Goal: Contribute content: Add original content to the website for others to see

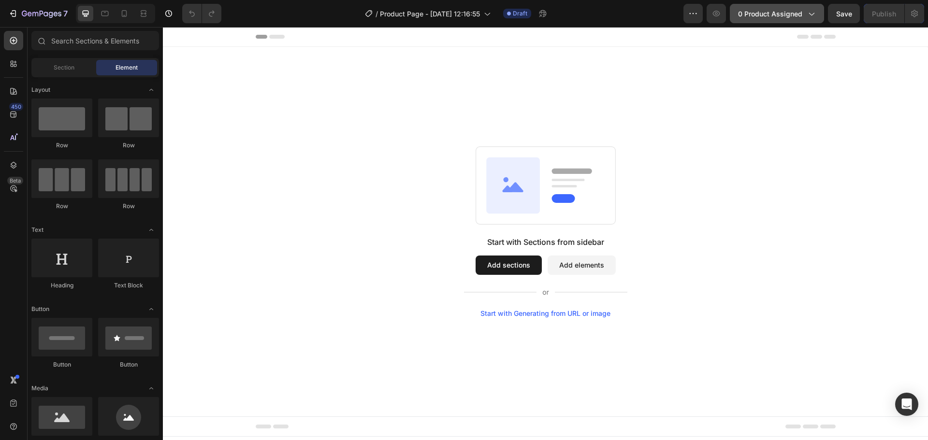
click at [788, 14] on span "0 product assigned" at bounding box center [770, 14] width 64 height 10
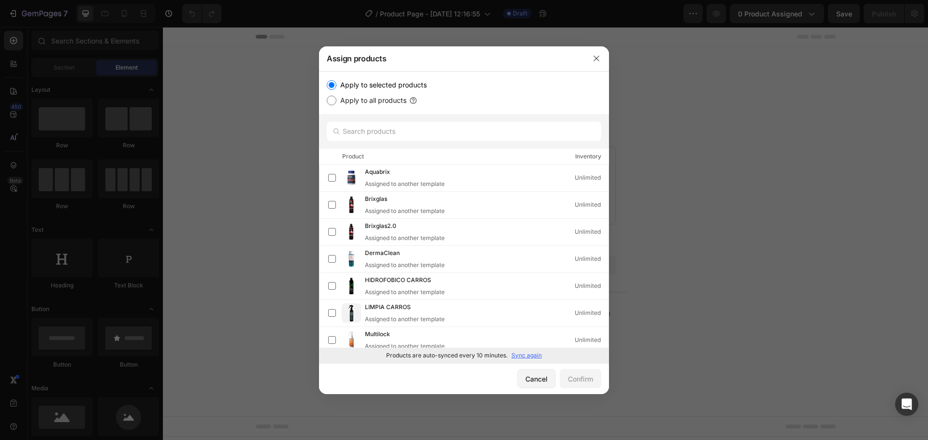
click at [537, 356] on p "Sync again" at bounding box center [526, 355] width 30 height 9
click at [425, 131] on input "text" at bounding box center [464, 131] width 274 height 19
type input "t"
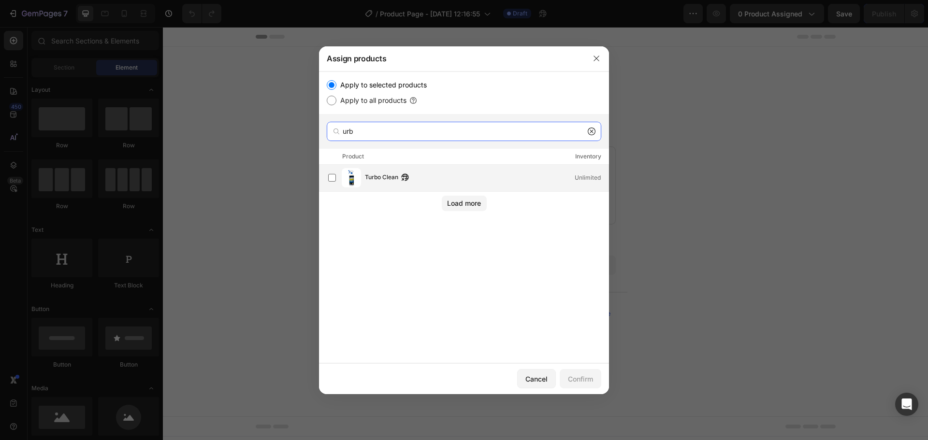
type input "urb"
click at [413, 175] on div "Turbo Clean" at bounding box center [389, 177] width 49 height 11
click at [578, 375] on div "Confirm" at bounding box center [580, 379] width 25 height 10
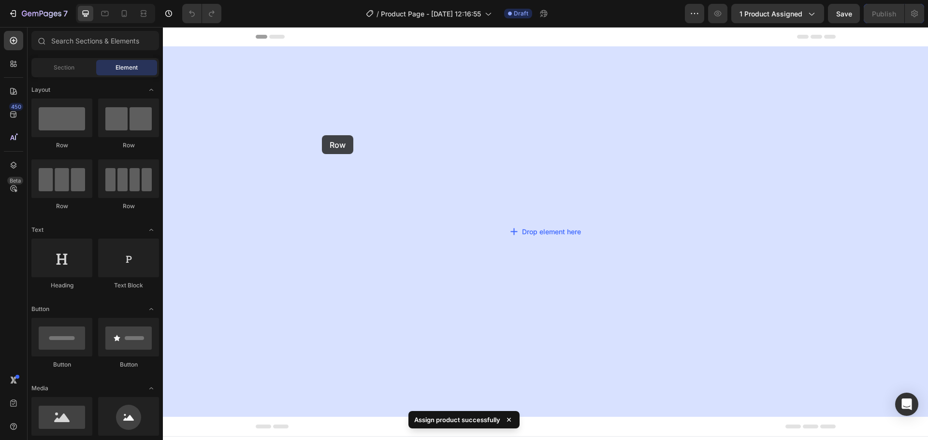
drag, startPoint x: 228, startPoint y: 155, endPoint x: 322, endPoint y: 135, distance: 95.8
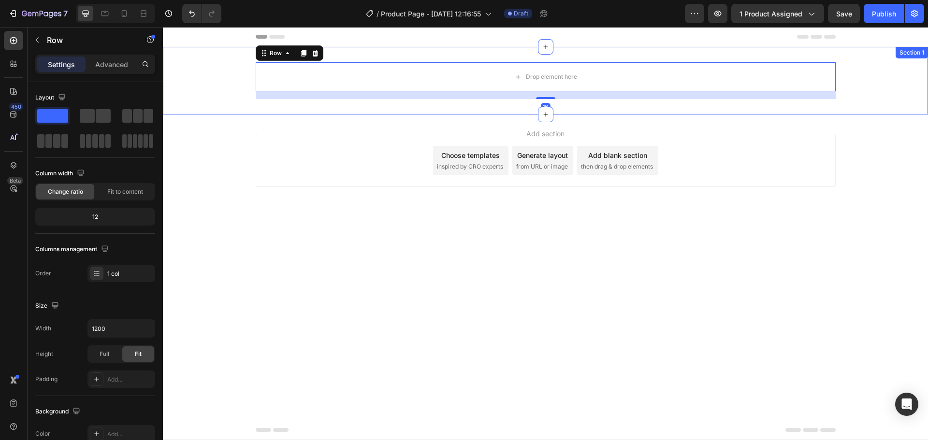
click at [356, 55] on div "Drop element here Row 16 Section 1" at bounding box center [545, 81] width 765 height 68
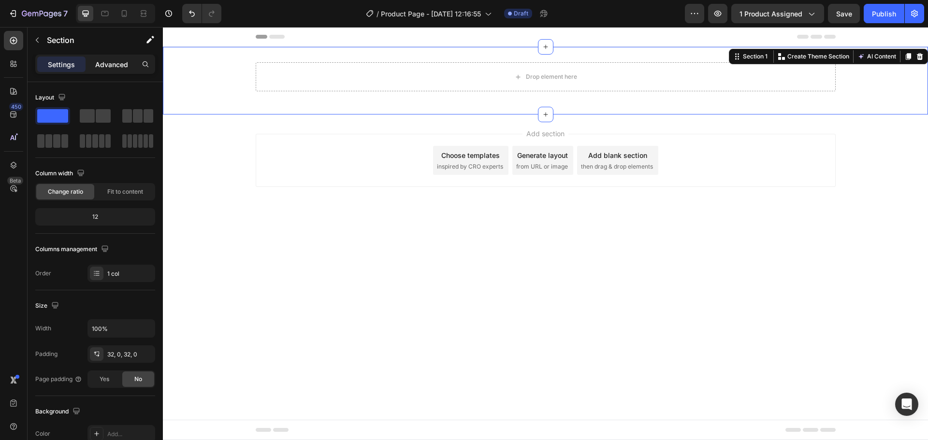
click at [110, 66] on p "Advanced" at bounding box center [111, 64] width 33 height 10
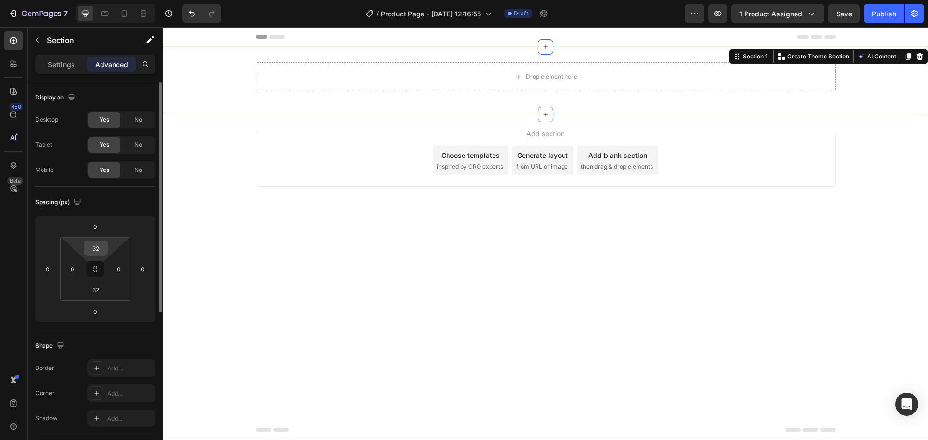
click at [95, 250] on input "32" at bounding box center [95, 248] width 19 height 14
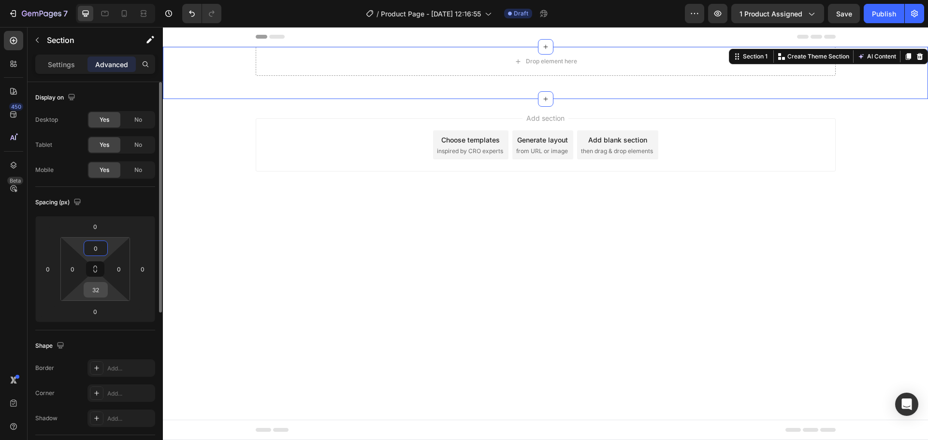
type input "0"
click at [98, 288] on input "32" at bounding box center [95, 290] width 19 height 14
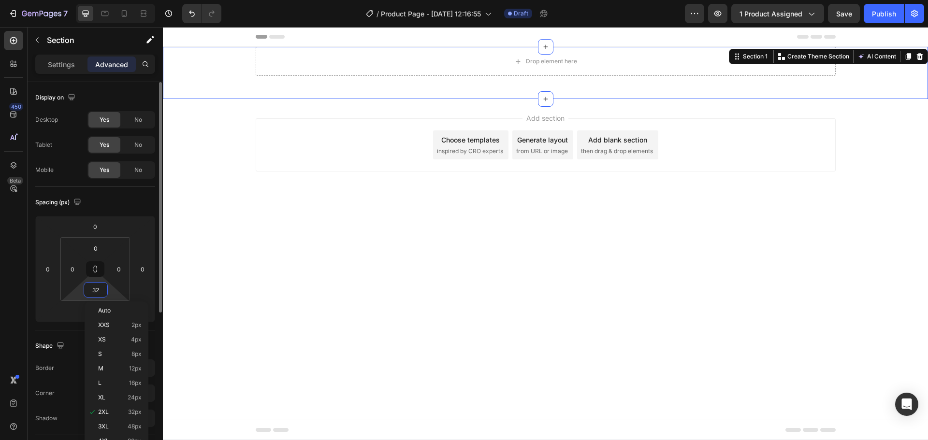
type input "0"
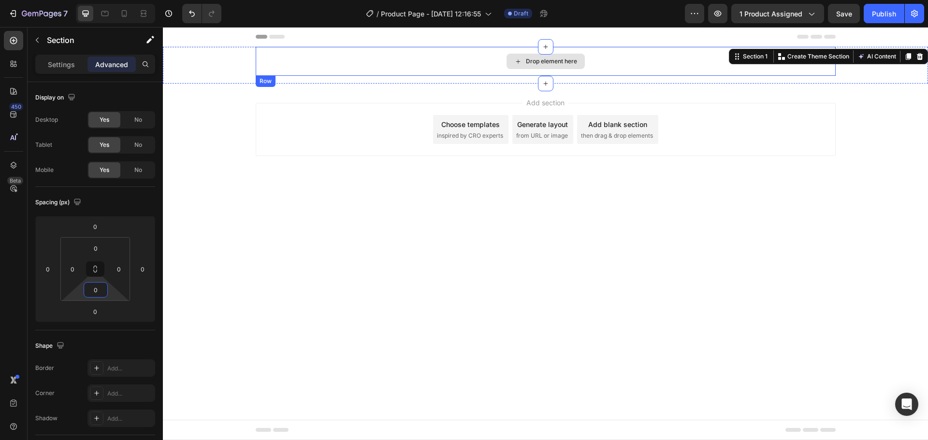
click at [324, 64] on div "Drop element here" at bounding box center [546, 61] width 580 height 29
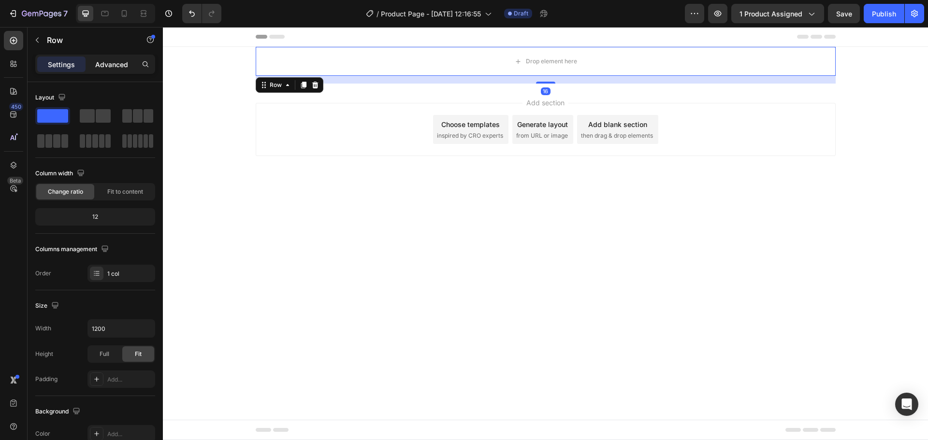
click at [113, 64] on p "Advanced" at bounding box center [111, 64] width 33 height 10
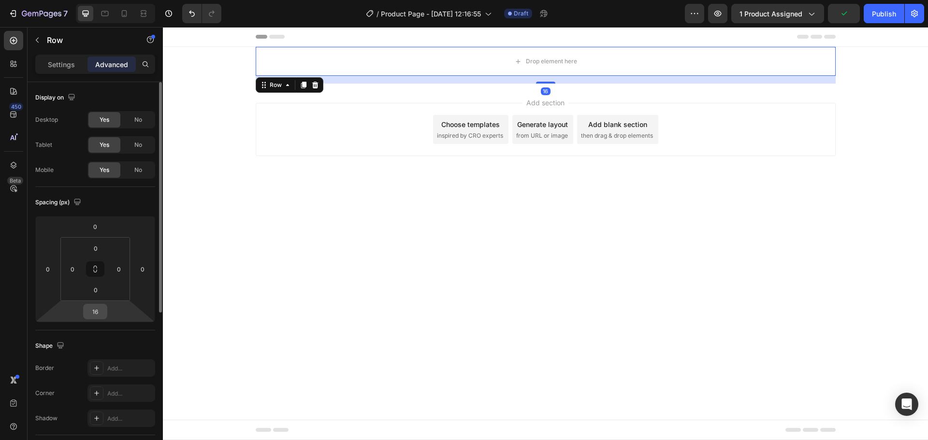
click at [102, 312] on input "16" at bounding box center [95, 311] width 19 height 14
type input "0"
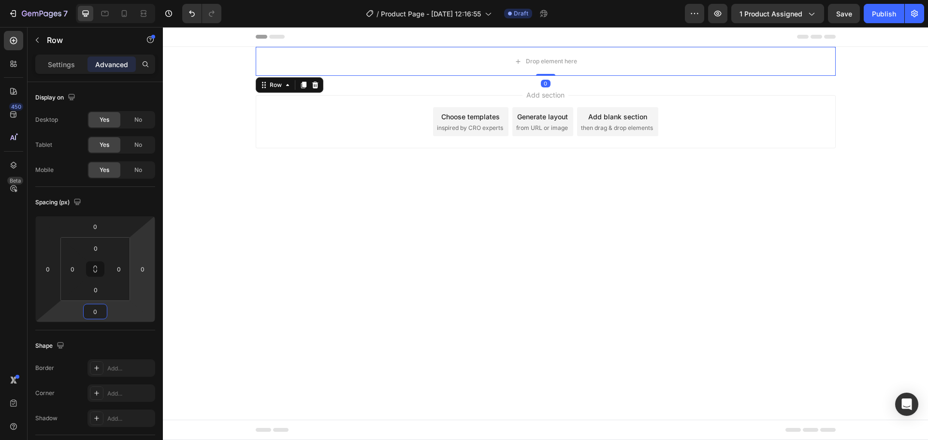
click at [275, 177] on div "Add section Choose templates inspired by CRO experts Generate layout from URL o…" at bounding box center [545, 135] width 765 height 119
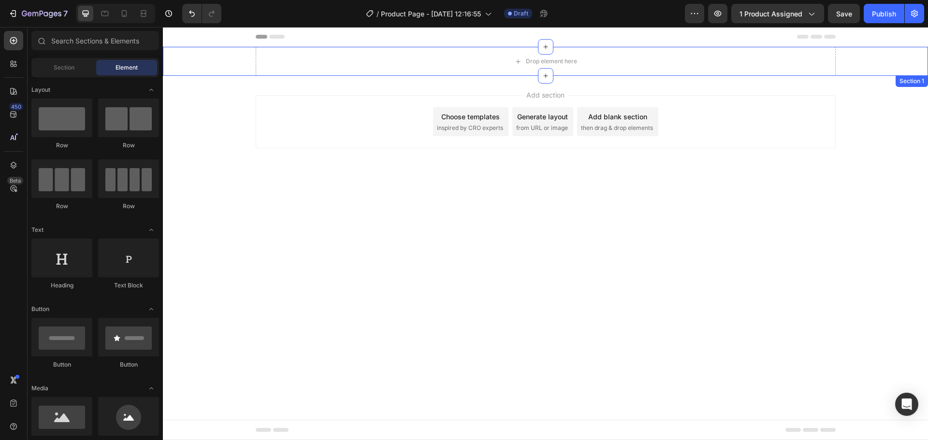
click at [235, 56] on div "Drop element here Row" at bounding box center [545, 61] width 765 height 29
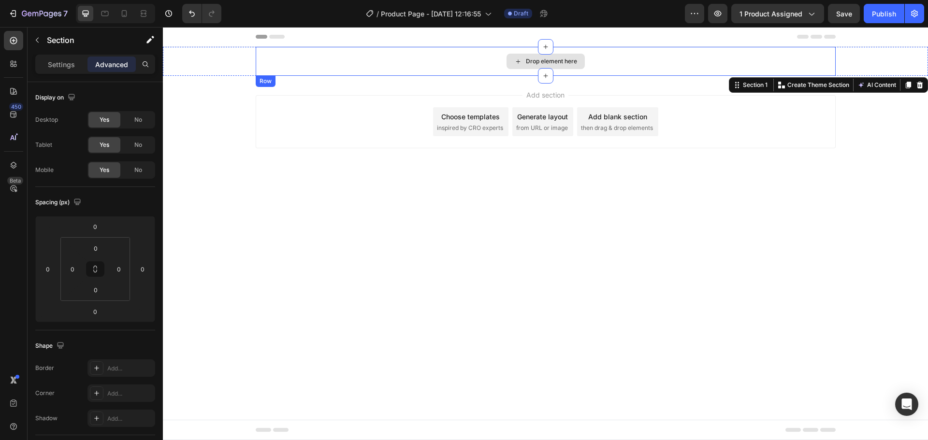
click at [270, 64] on div "Drop element here" at bounding box center [546, 61] width 580 height 29
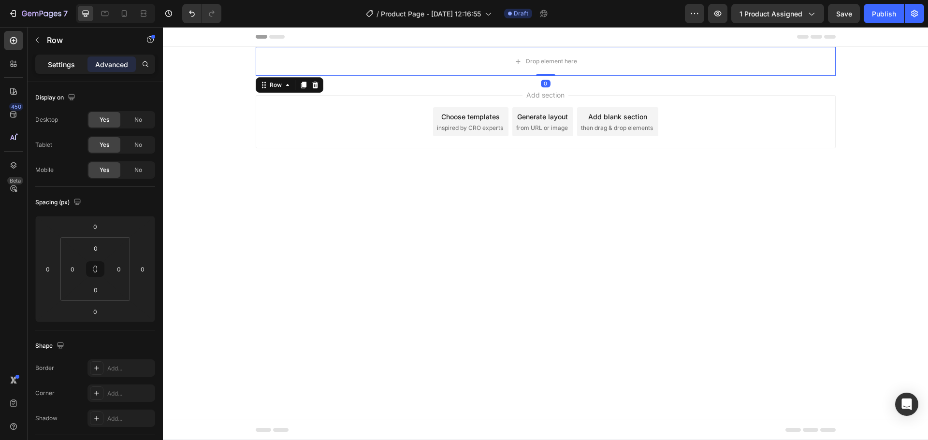
click at [74, 66] on p "Settings" at bounding box center [61, 64] width 27 height 10
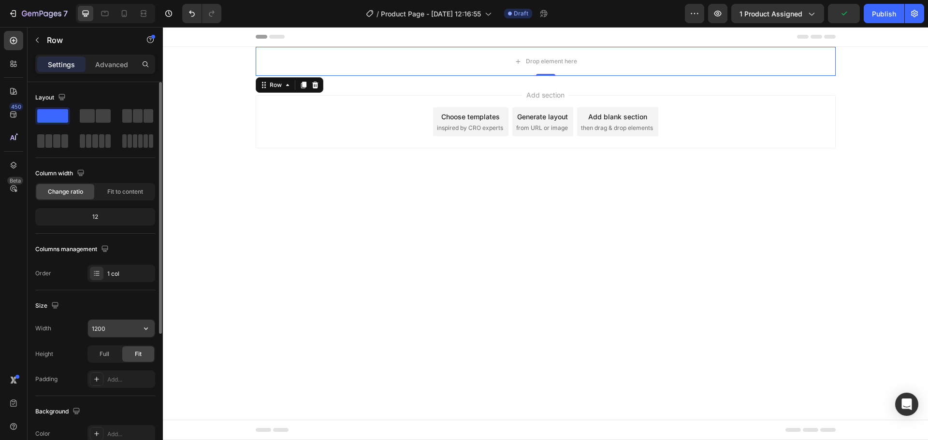
click at [110, 323] on input "1200" at bounding box center [121, 328] width 67 height 17
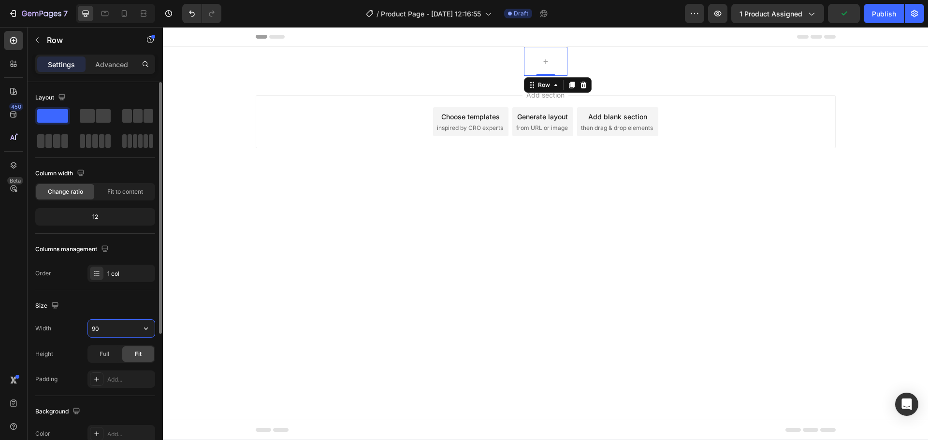
type input "900"
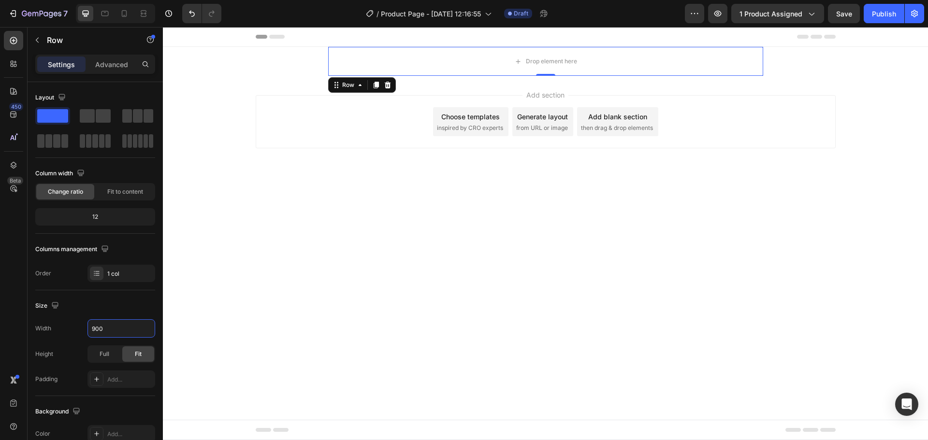
click at [317, 250] on body "Header Drop element here Row 0 Section 1 Root Start with Sections from sidebar …" at bounding box center [545, 233] width 765 height 413
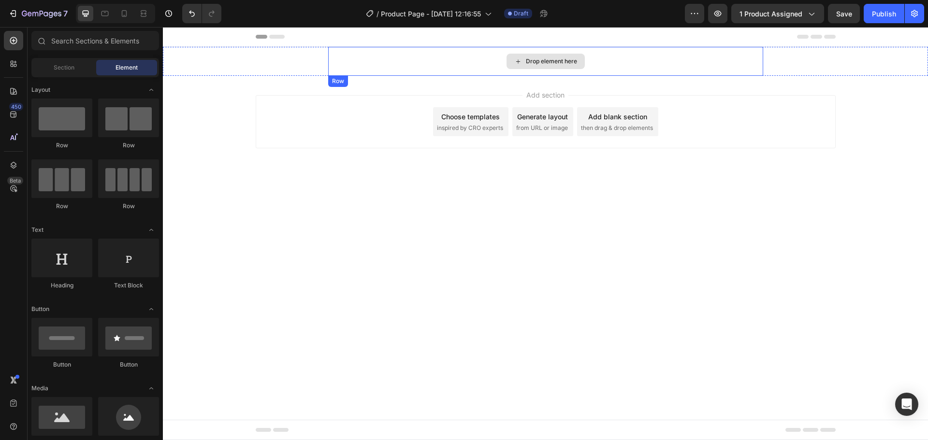
click at [546, 55] on div "Drop element here" at bounding box center [545, 61] width 78 height 15
click at [550, 64] on div "Drop element here" at bounding box center [551, 61] width 51 height 8
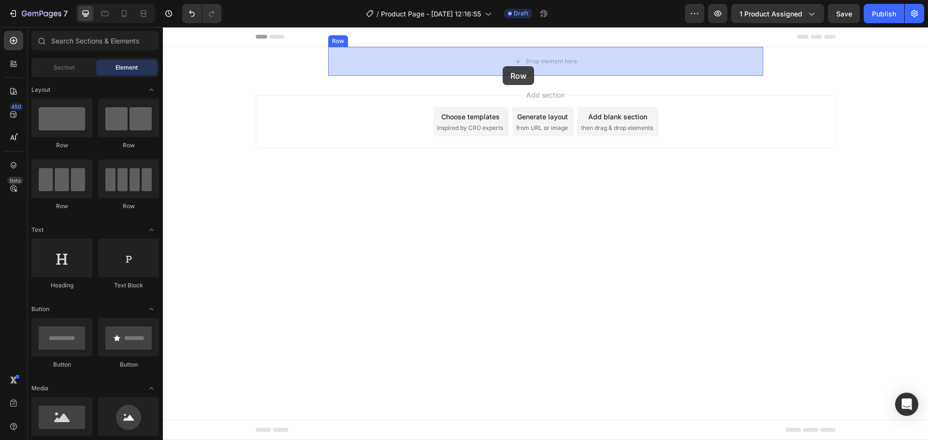
drag, startPoint x: 232, startPoint y: 158, endPoint x: 501, endPoint y: 72, distance: 282.7
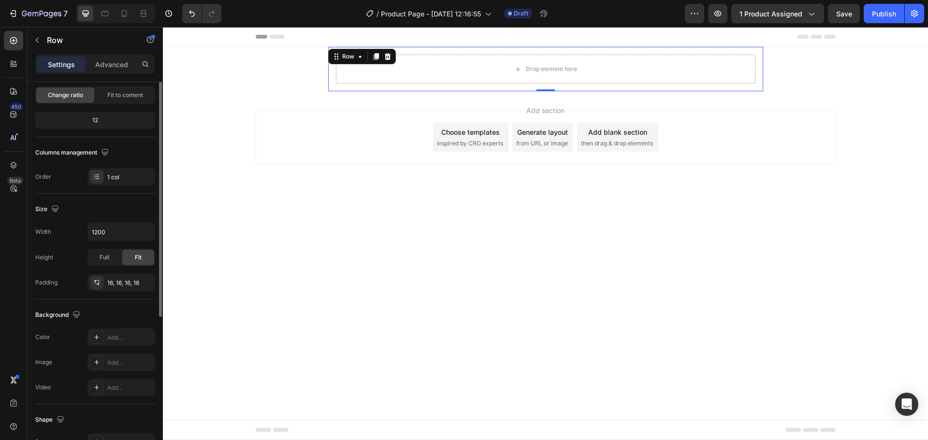
scroll to position [48, 0]
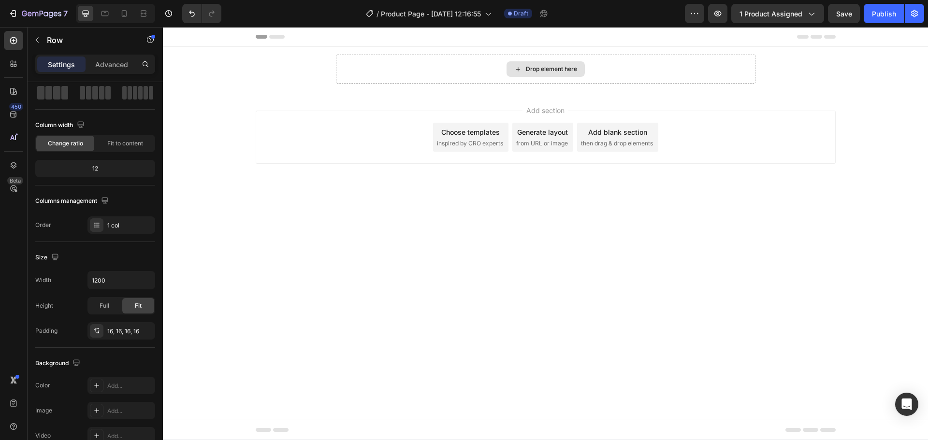
click at [560, 69] on div "Drop element here" at bounding box center [551, 69] width 51 height 8
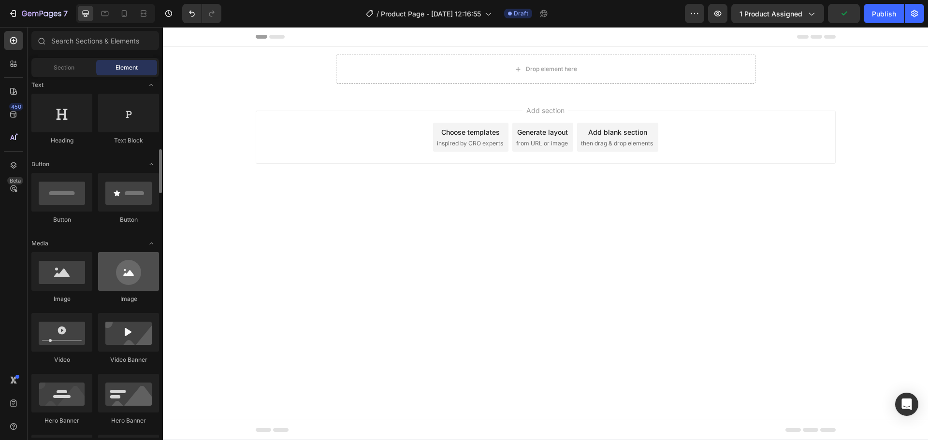
scroll to position [193, 0]
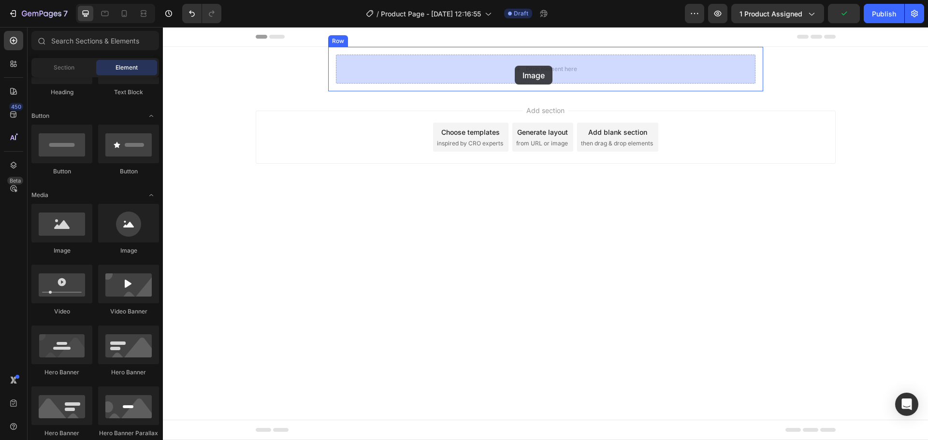
drag, startPoint x: 309, startPoint y: 232, endPoint x: 515, endPoint y: 66, distance: 264.6
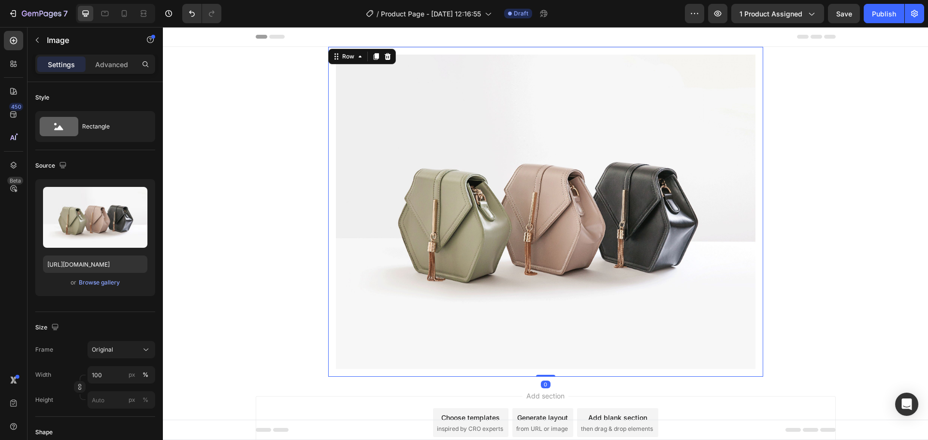
click at [349, 49] on div "Image Row 0" at bounding box center [545, 212] width 435 height 330
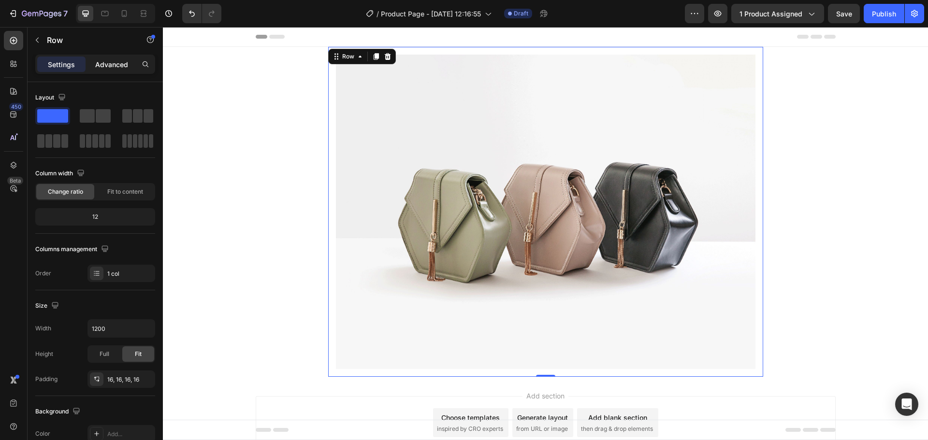
click at [110, 63] on p "Advanced" at bounding box center [111, 64] width 33 height 10
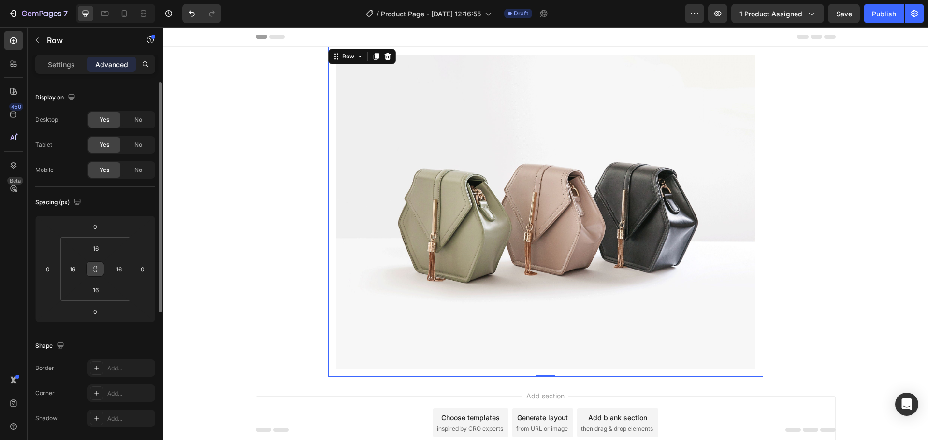
click at [97, 265] on icon at bounding box center [95, 269] width 8 height 8
click at [100, 250] on input "16" at bounding box center [95, 248] width 19 height 14
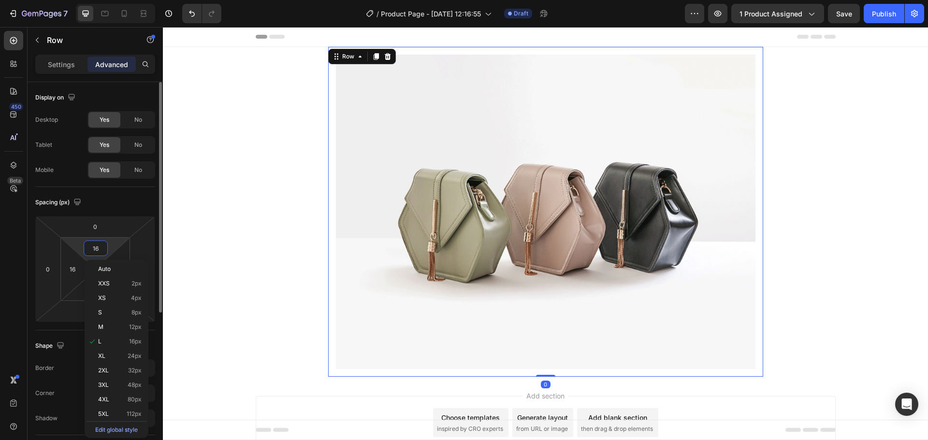
type input "0"
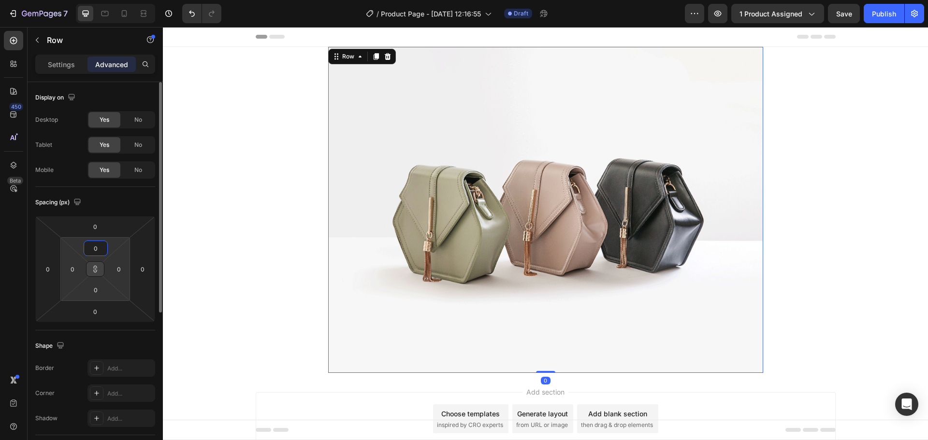
type input "0"
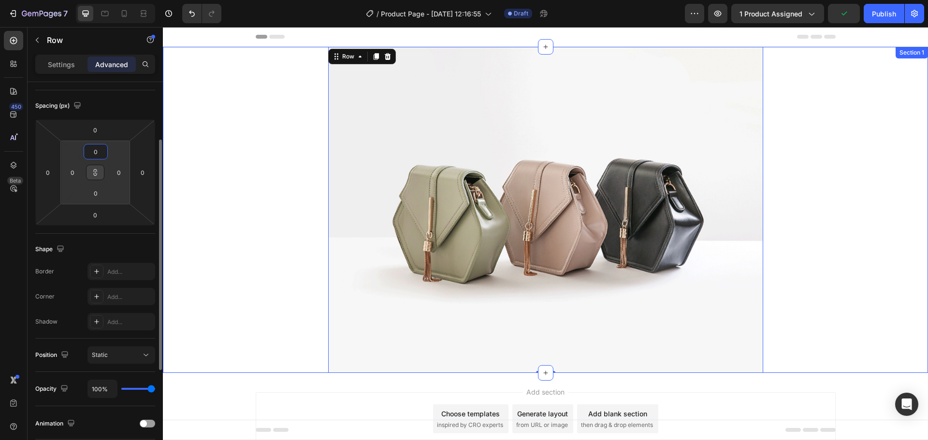
click at [215, 273] on div "Image Row 0 Row" at bounding box center [545, 210] width 765 height 326
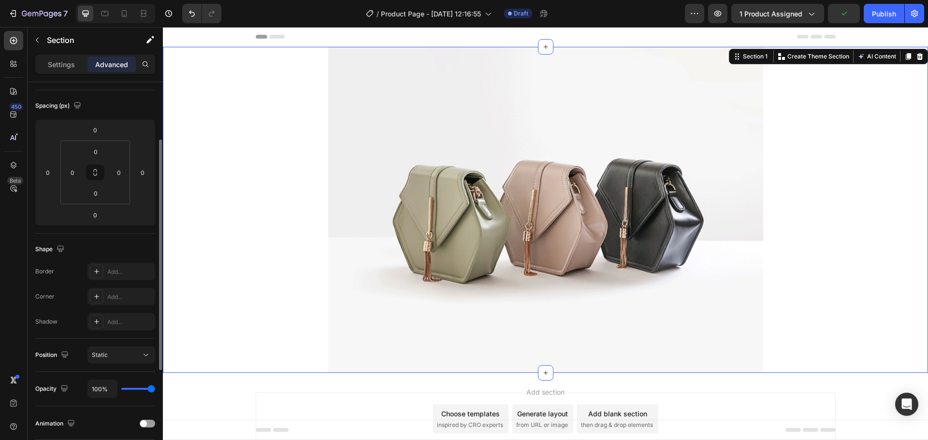
scroll to position [0, 0]
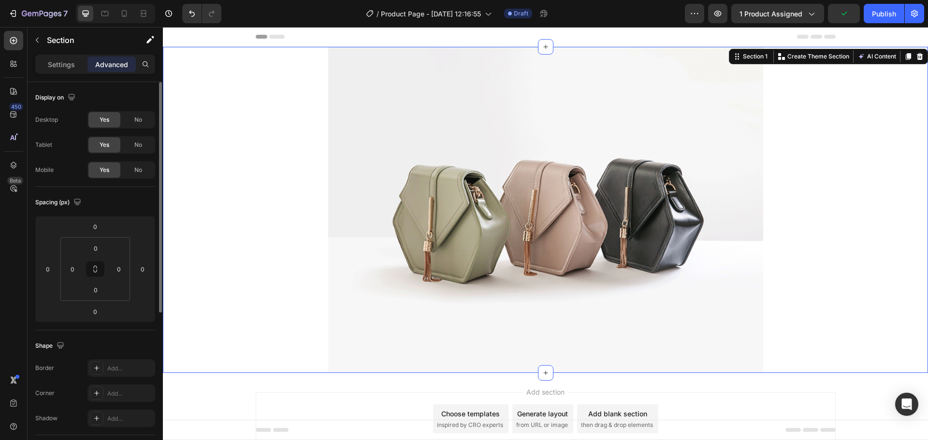
click at [420, 253] on img at bounding box center [545, 210] width 435 height 326
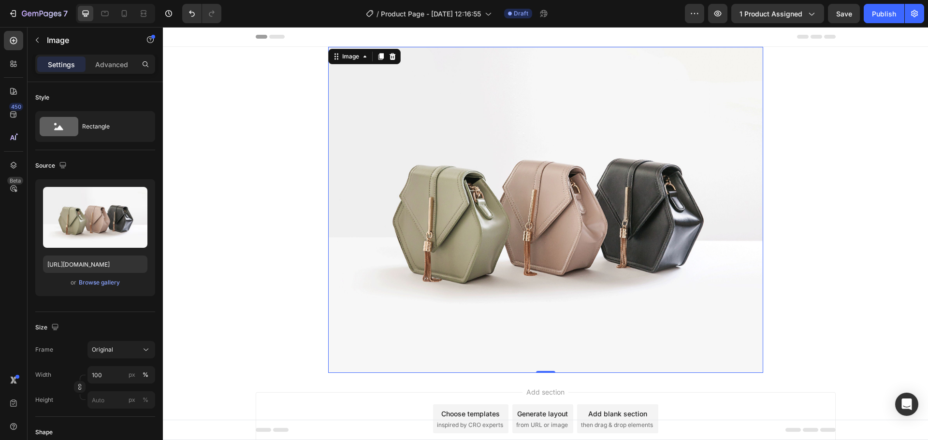
click at [452, 212] on img at bounding box center [545, 210] width 435 height 326
click at [111, 286] on div "Browse gallery" at bounding box center [99, 282] width 41 height 9
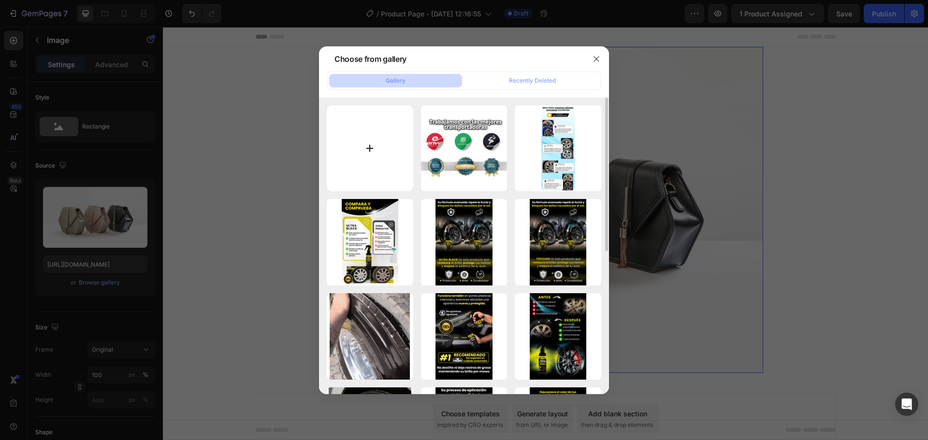
click at [369, 151] on input "file" at bounding box center [370, 148] width 86 height 86
type input "C:\fakepath\Turbo-Clean2_2_11zon.webp"
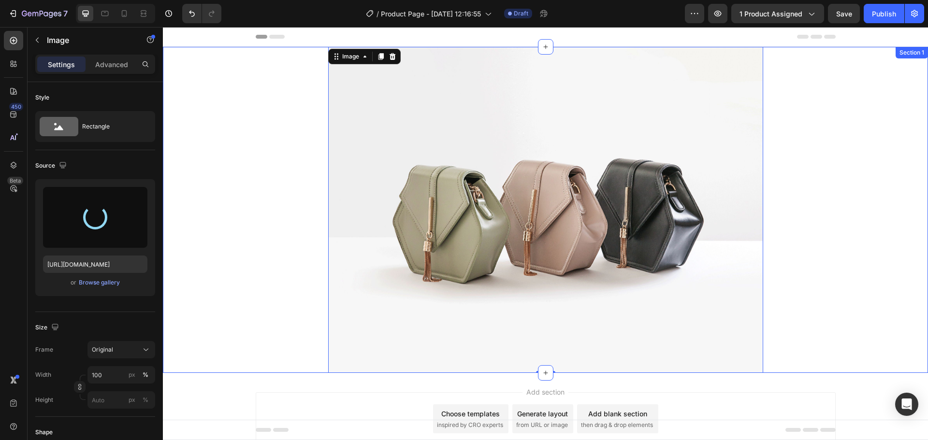
type input "[URL][DOMAIN_NAME]"
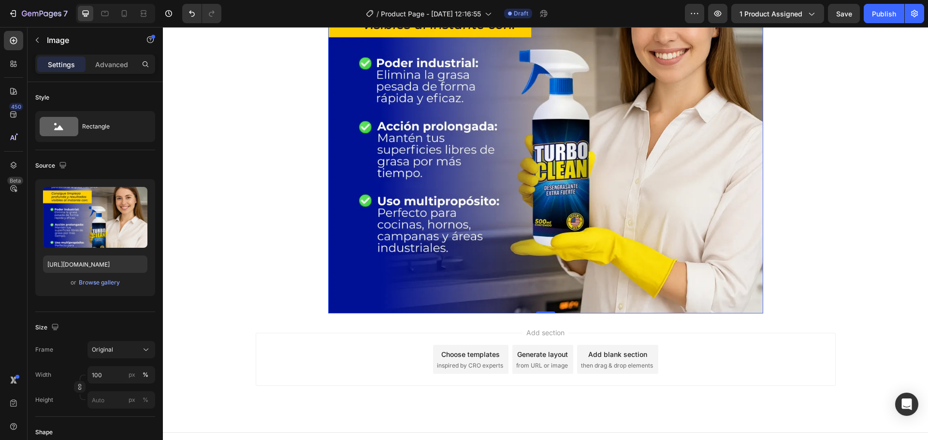
scroll to position [181, 0]
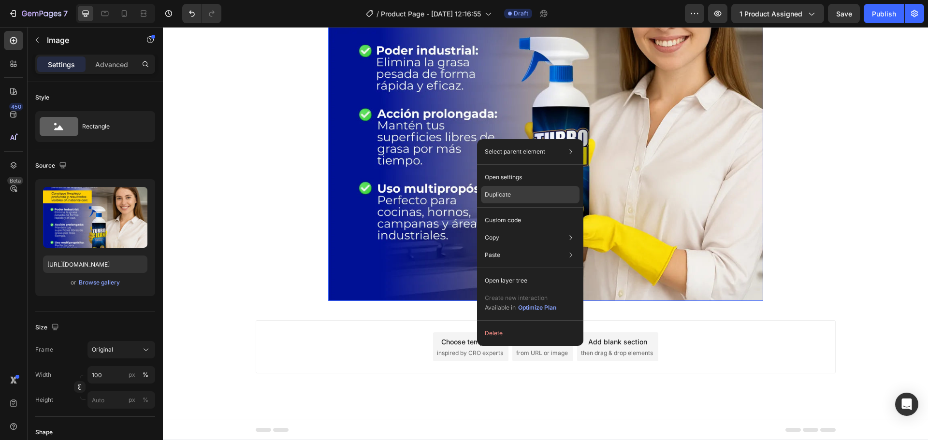
click at [494, 194] on p "Duplicate" at bounding box center [498, 194] width 26 height 9
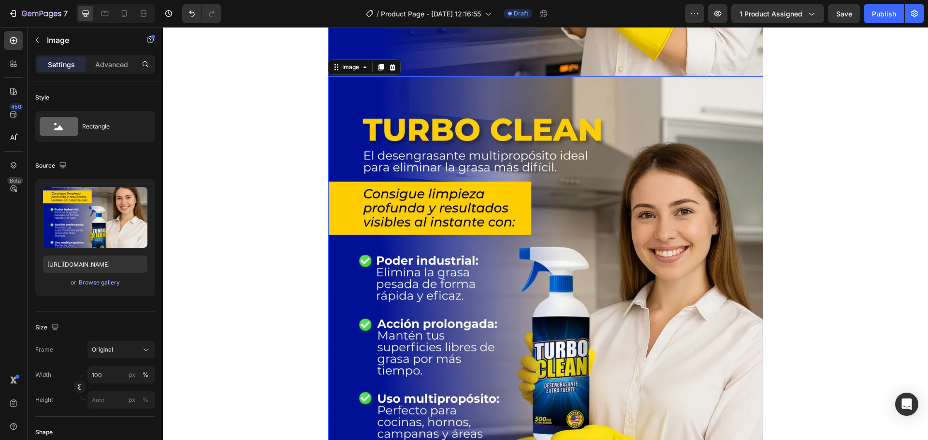
scroll to position [421, 0]
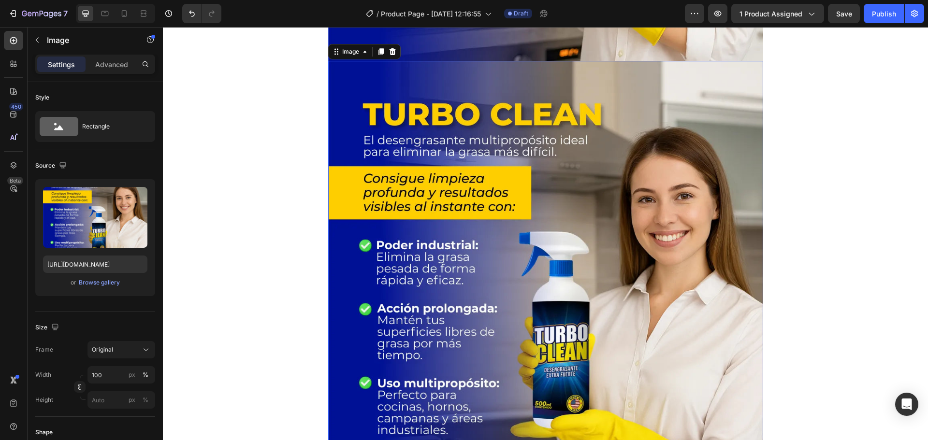
click at [418, 176] on img at bounding box center [545, 278] width 435 height 435
click at [113, 282] on div "Browse gallery" at bounding box center [99, 282] width 41 height 9
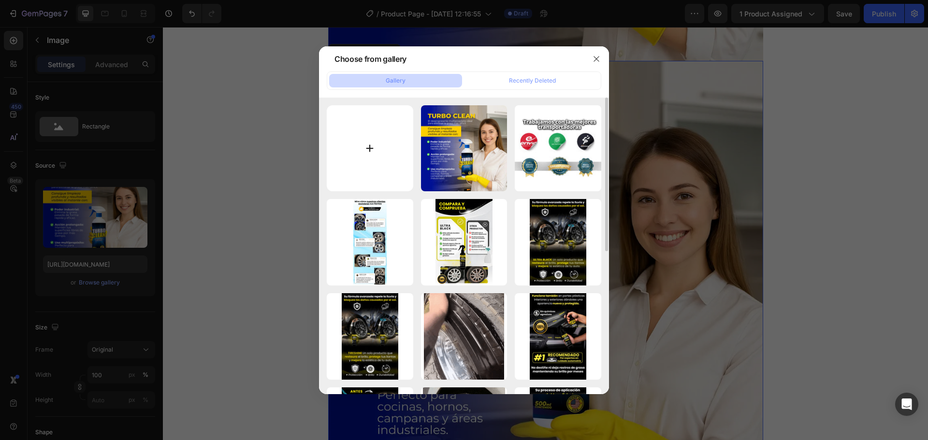
click at [373, 146] on input "file" at bounding box center [370, 148] width 86 height 86
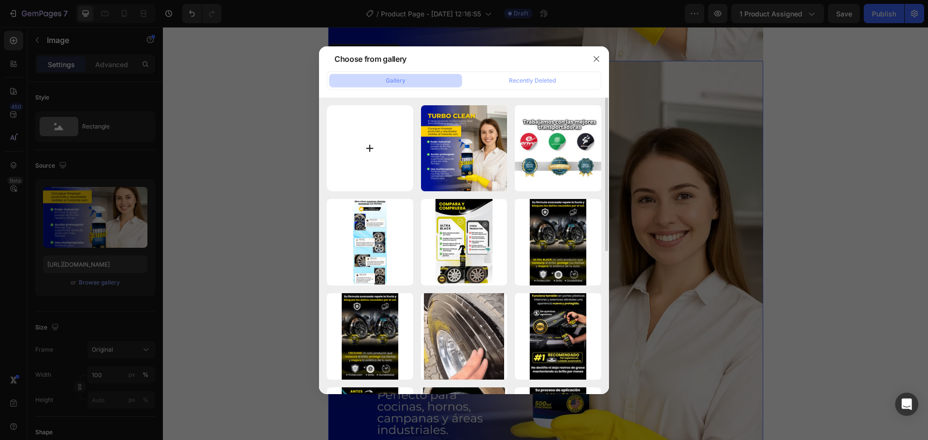
type input "C:\fakepath\Turbo-Clean3_3_11zon.webp"
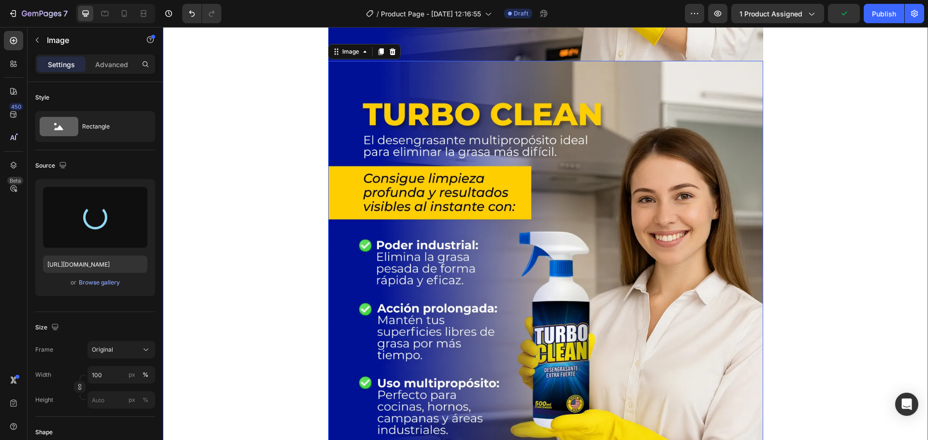
type input "[URL][DOMAIN_NAME]"
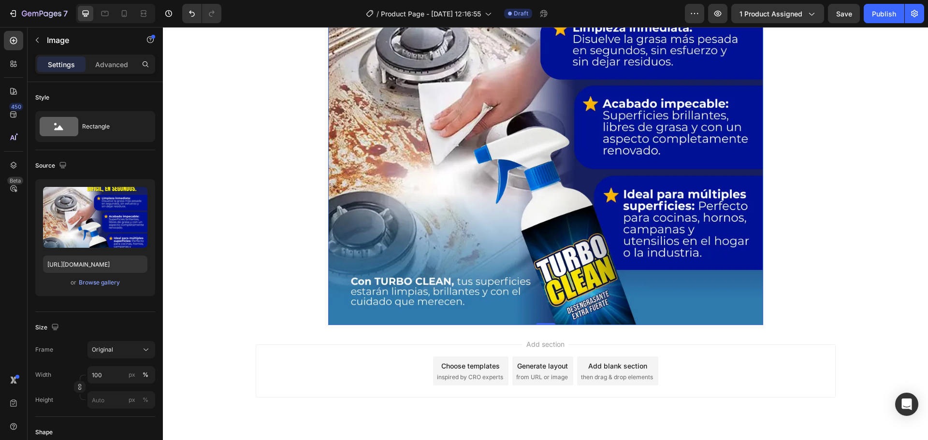
scroll to position [616, 0]
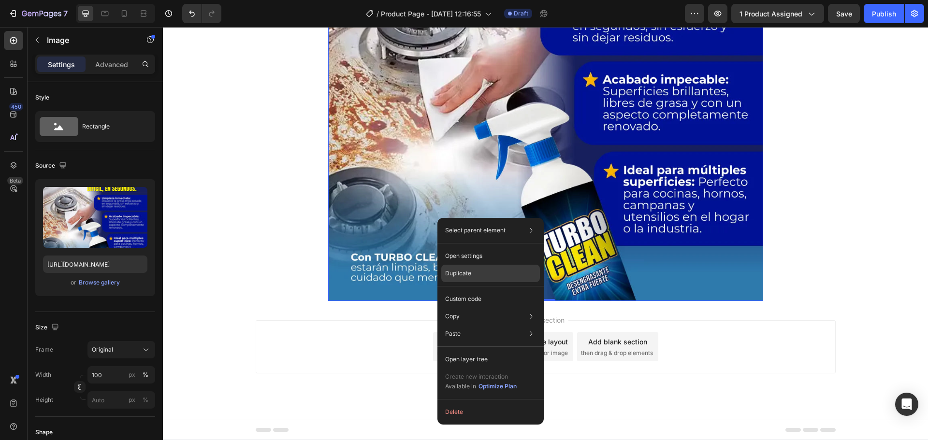
click at [455, 272] on p "Duplicate" at bounding box center [458, 273] width 26 height 9
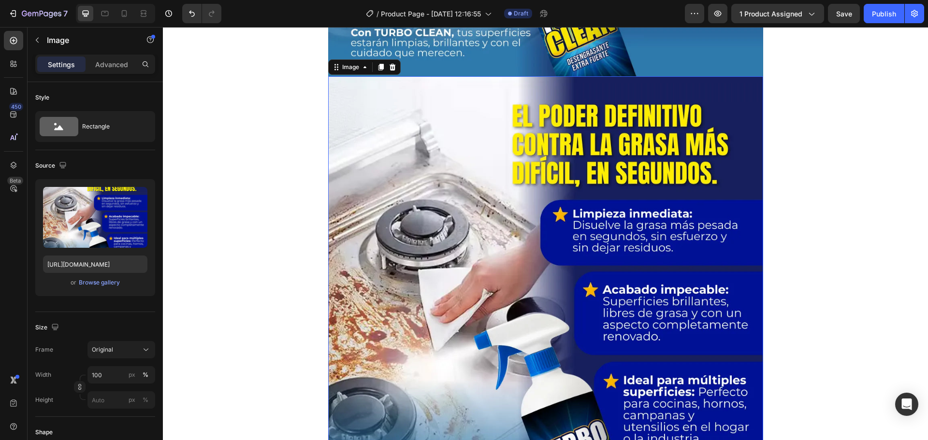
scroll to position [856, 0]
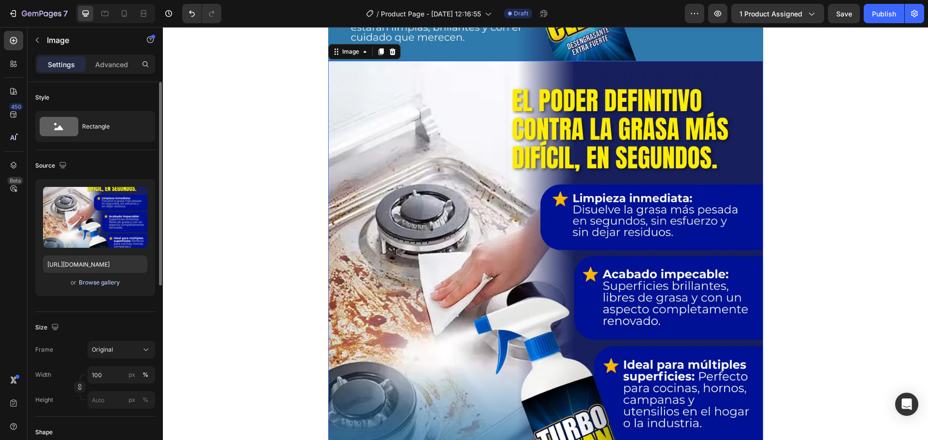
click at [109, 282] on div "Browse gallery" at bounding box center [99, 282] width 41 height 9
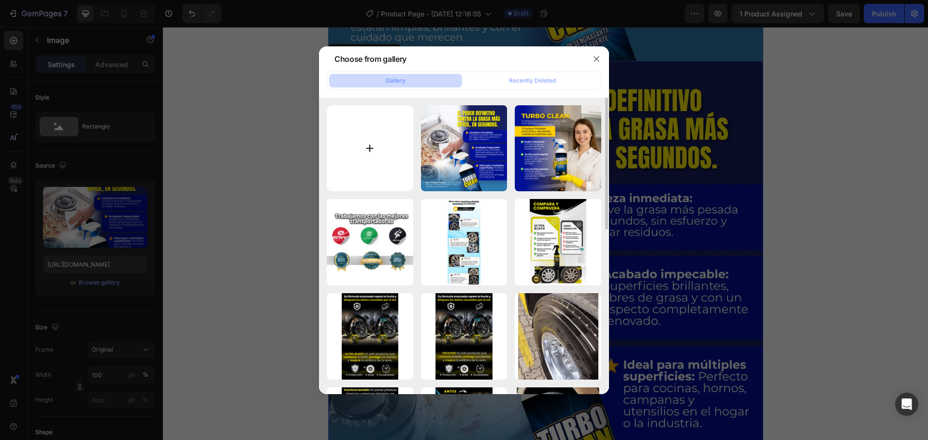
click at [377, 152] on input "file" at bounding box center [370, 148] width 86 height 86
type input "C:\fakepath\Turbo-Clean4_4_11zon.webp"
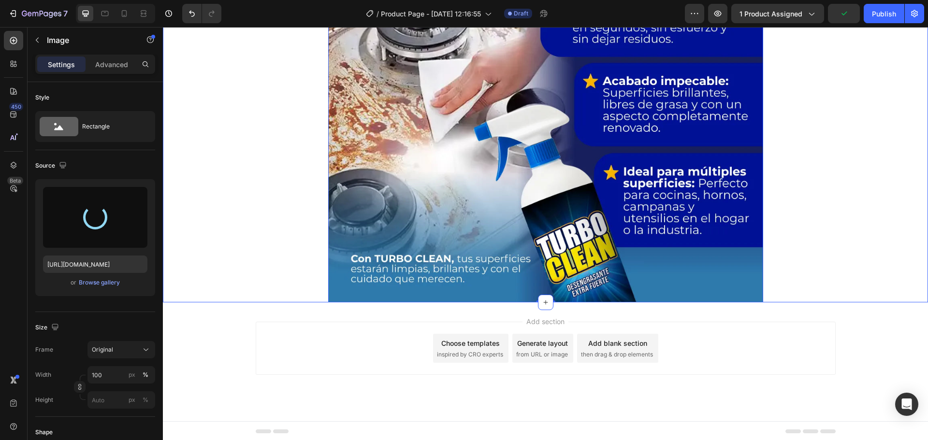
scroll to position [1050, 0]
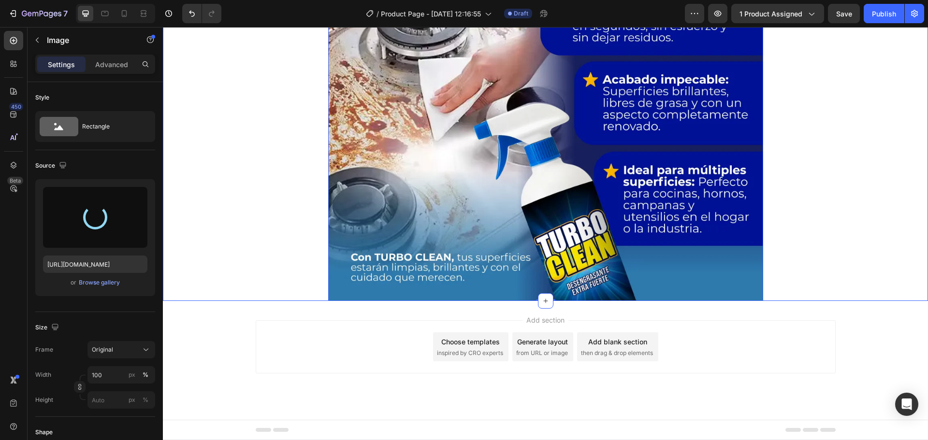
type input "[URL][DOMAIN_NAME]"
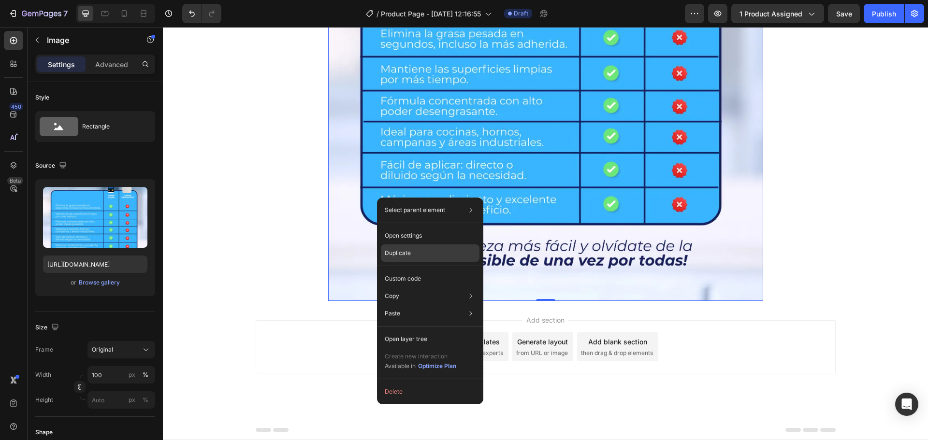
click at [398, 250] on p "Duplicate" at bounding box center [398, 253] width 26 height 9
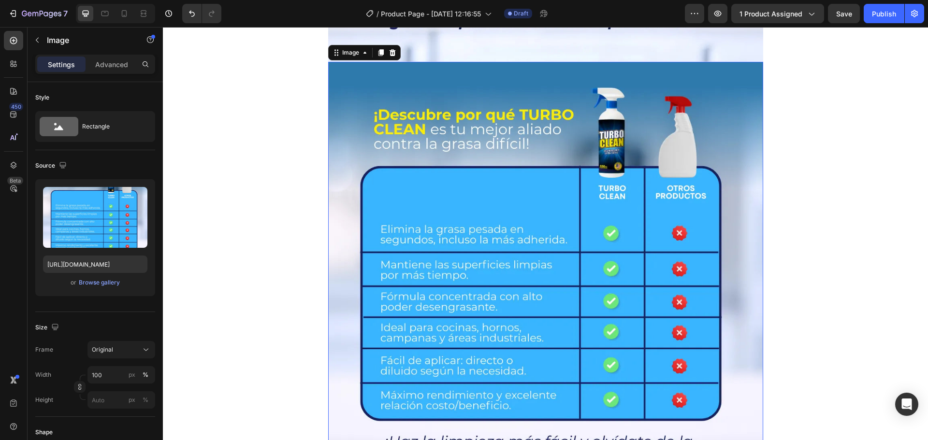
scroll to position [1291, 0]
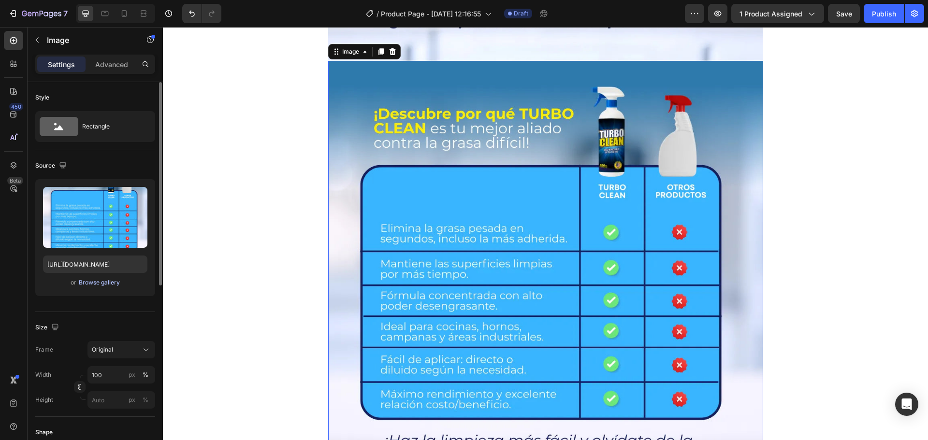
click at [99, 280] on div "Browse gallery" at bounding box center [99, 282] width 41 height 9
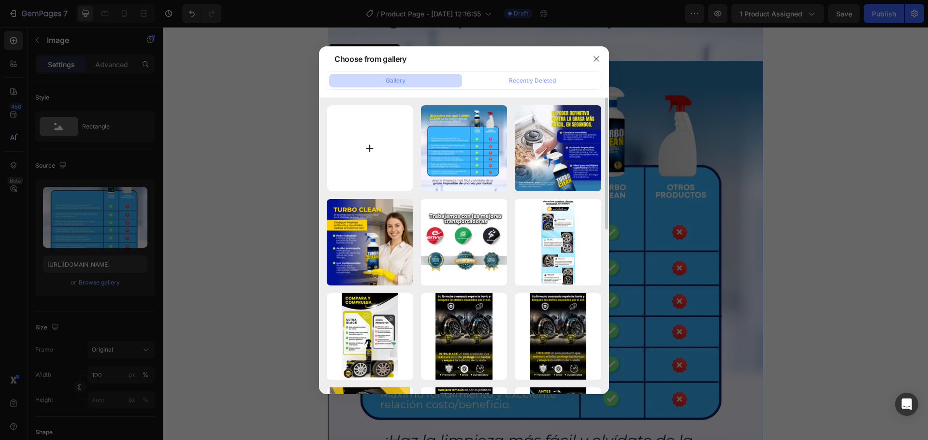
click at [369, 148] on input "file" at bounding box center [370, 148] width 86 height 86
type input "C:\fakepath\Turbo-Clean5_5_11zon.webp"
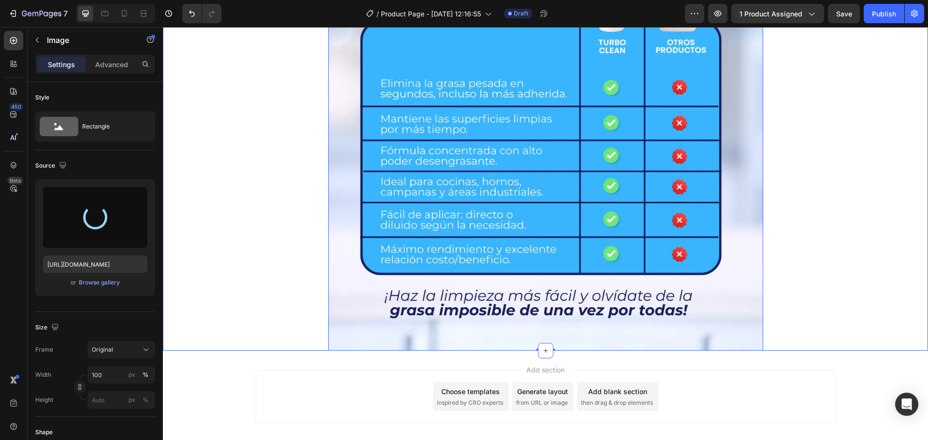
scroll to position [1485, 0]
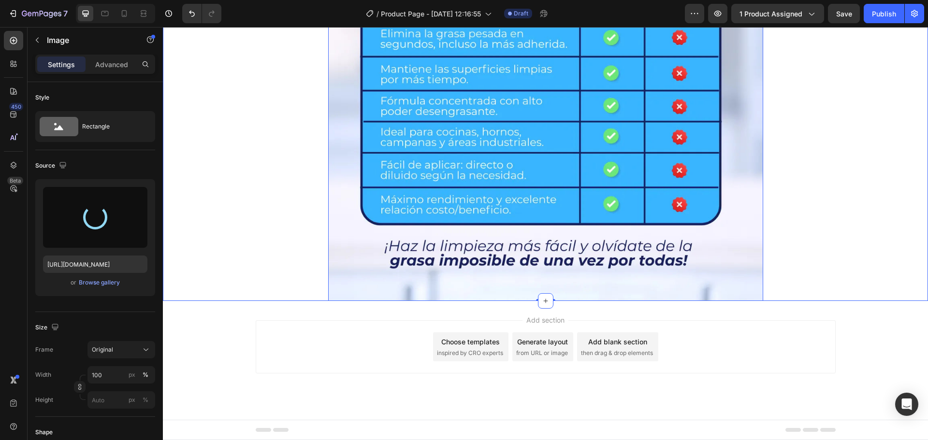
type input "[URL][DOMAIN_NAME]"
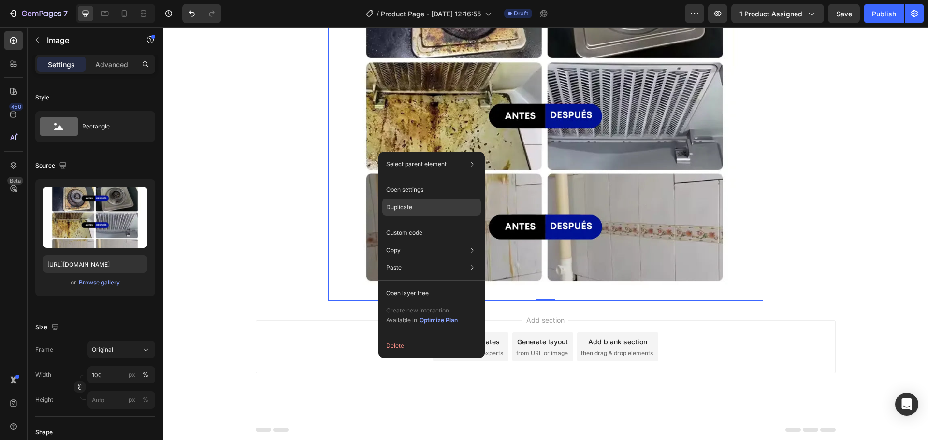
click at [397, 206] on p "Duplicate" at bounding box center [399, 207] width 26 height 9
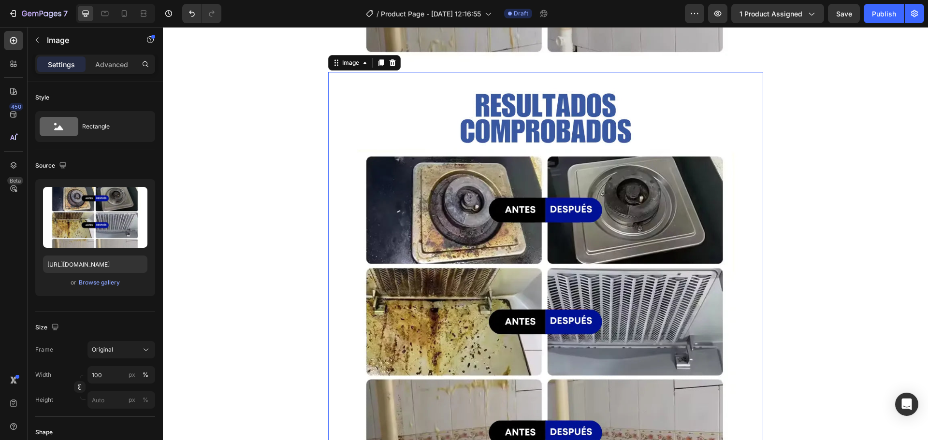
scroll to position [1725, 0]
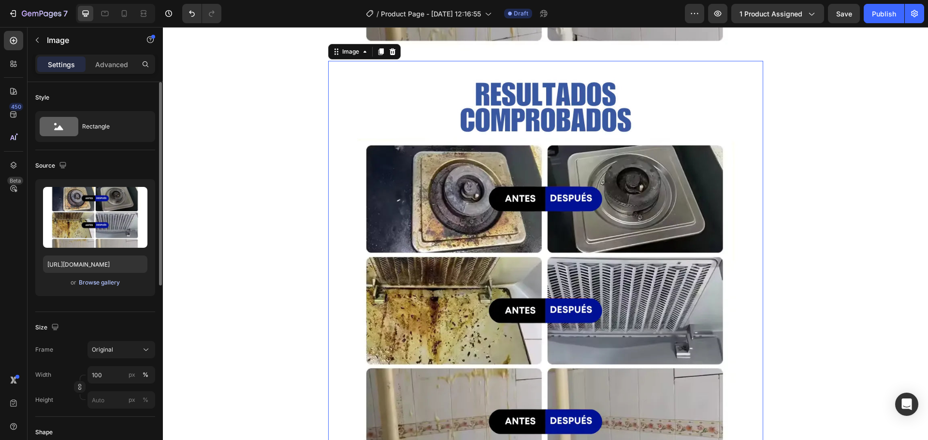
click at [115, 285] on div "Browse gallery" at bounding box center [99, 282] width 41 height 9
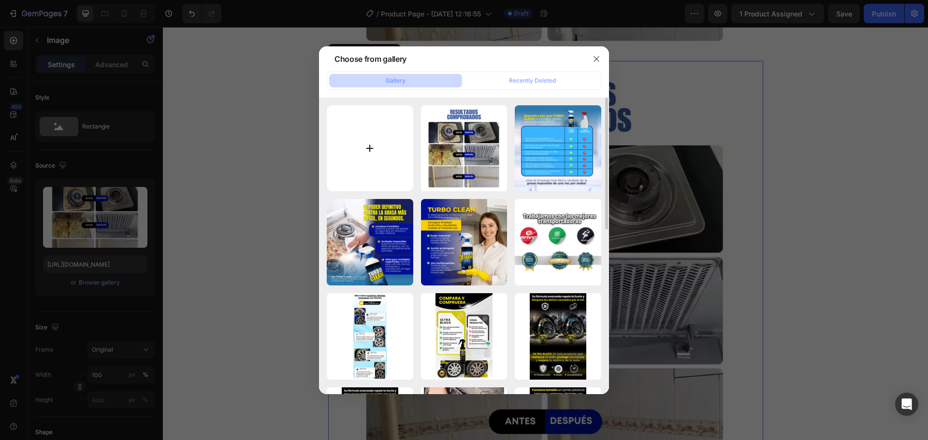
click at [368, 148] on input "file" at bounding box center [370, 148] width 86 height 86
type input "C:\fakepath\Turbo-Clean6_6_11zon.webp"
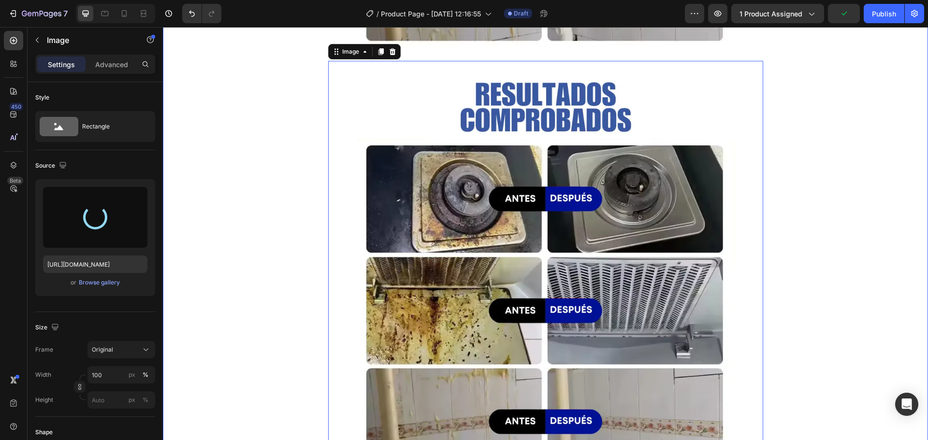
type input "[URL][DOMAIN_NAME]"
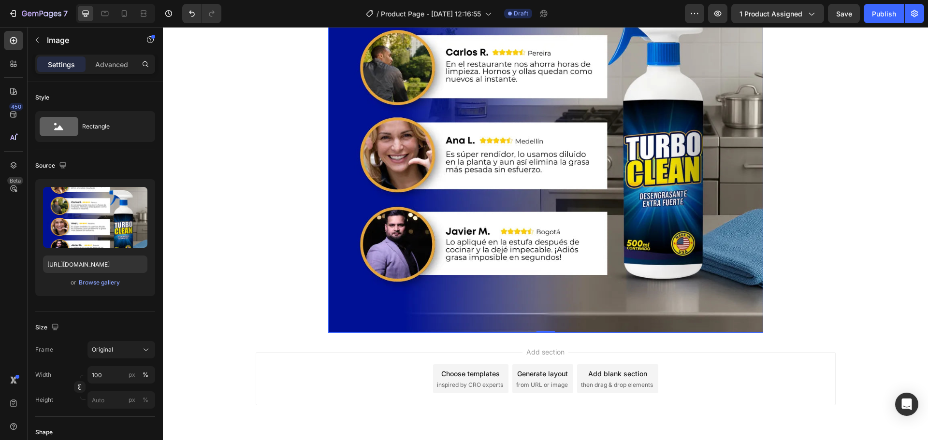
scroll to position [1919, 0]
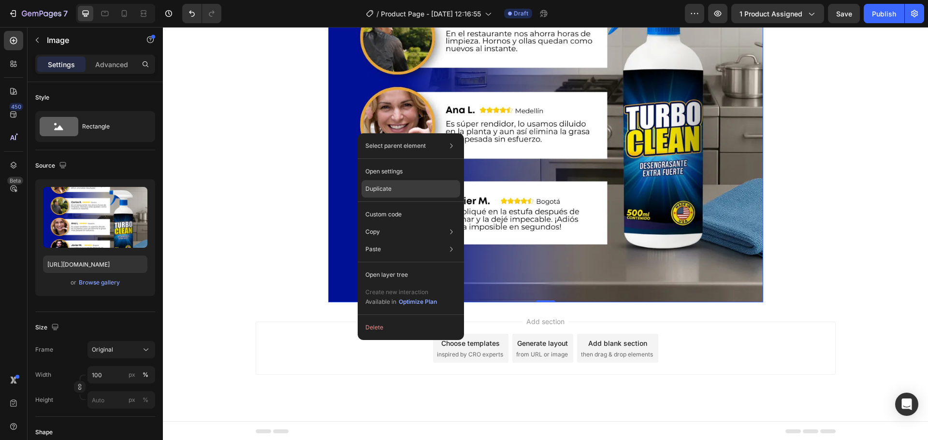
click at [382, 186] on p "Duplicate" at bounding box center [378, 189] width 26 height 9
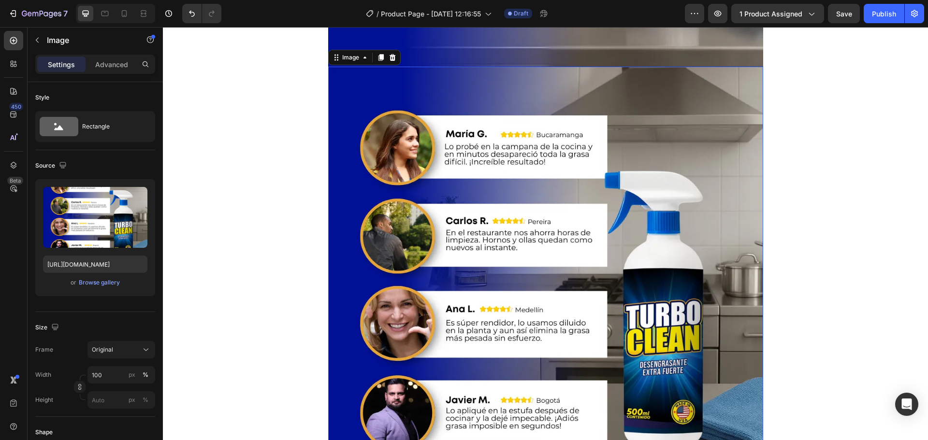
scroll to position [2160, 0]
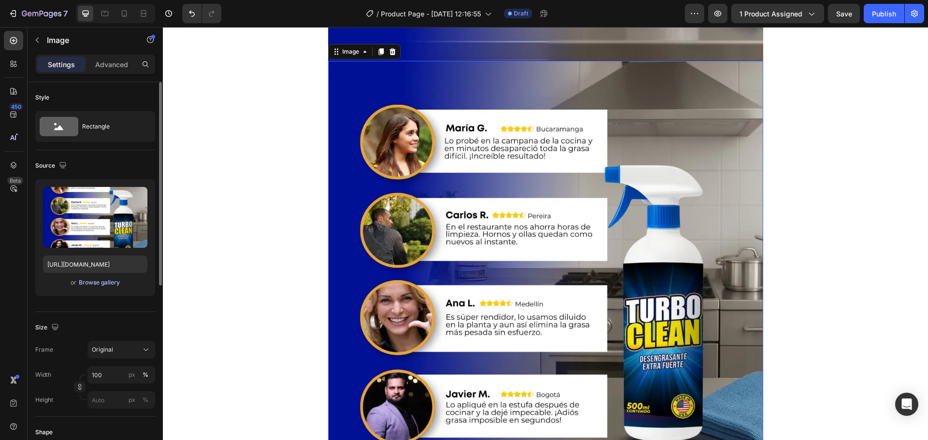
click at [110, 284] on div "Browse gallery" at bounding box center [99, 282] width 41 height 9
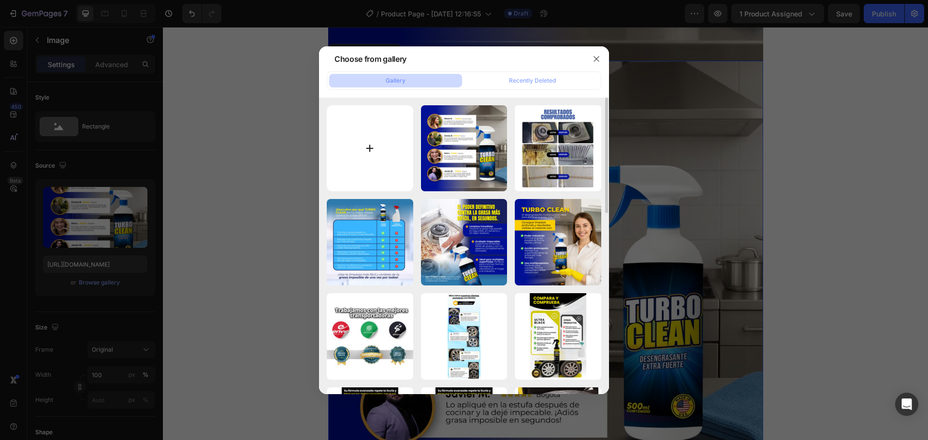
click at [374, 143] on input "file" at bounding box center [370, 148] width 86 height 86
type input "C:\fakepath\Turbo-Clean7_7_11zon.webp"
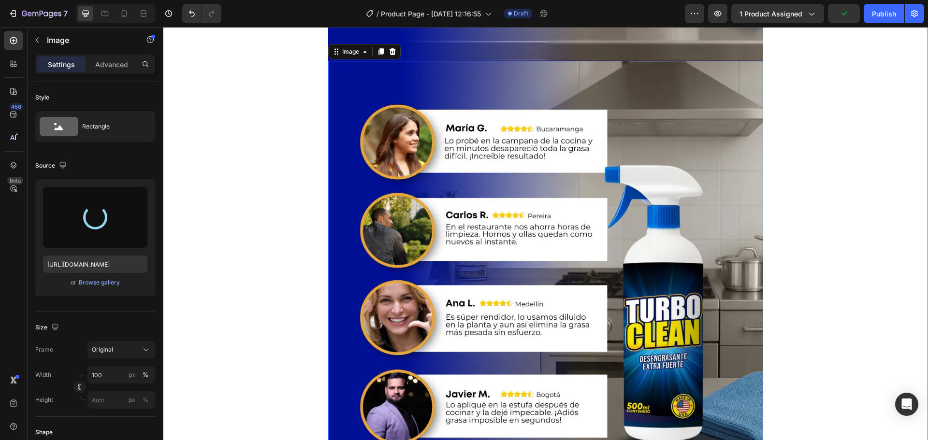
type input "[URL][DOMAIN_NAME]"
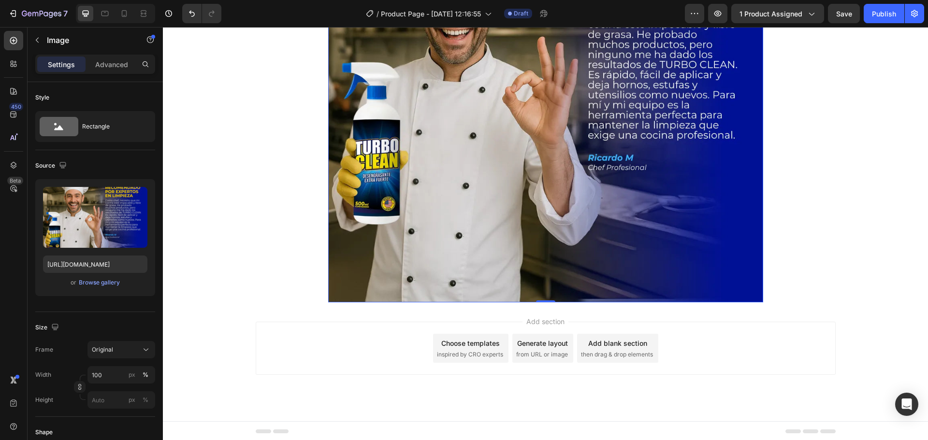
scroll to position [2355, 0]
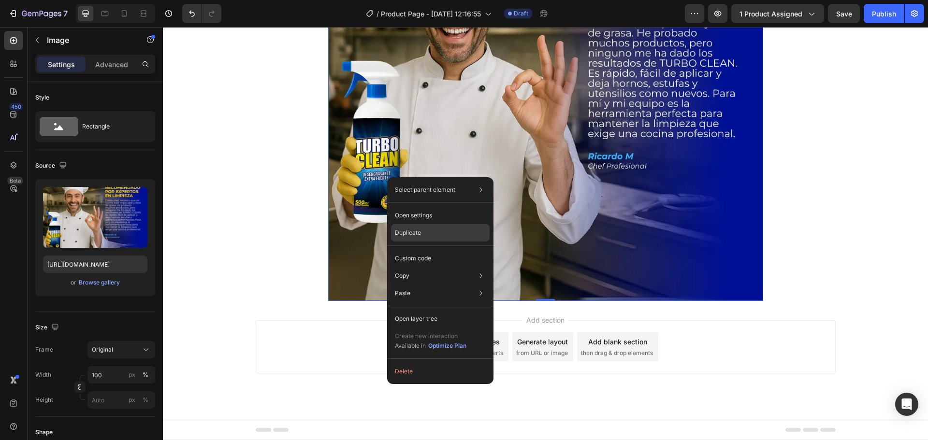
click at [409, 230] on p "Duplicate" at bounding box center [408, 233] width 26 height 9
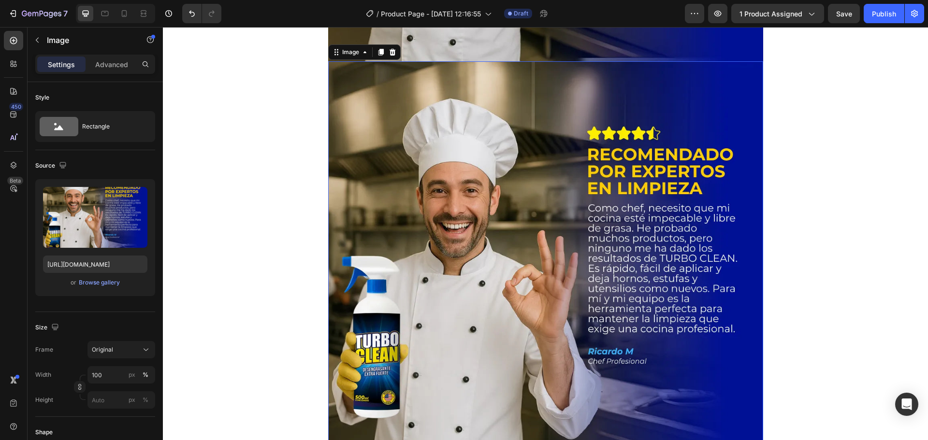
scroll to position [2595, 0]
click at [110, 282] on div "Browse gallery" at bounding box center [99, 282] width 41 height 9
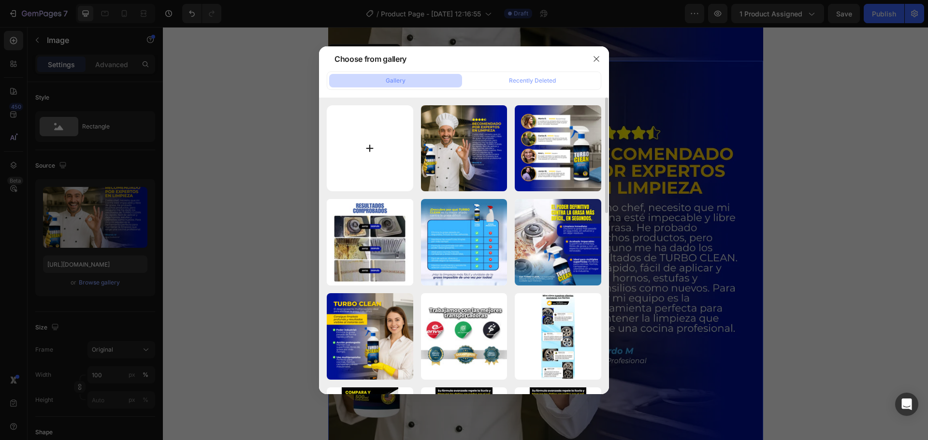
click at [366, 148] on input "file" at bounding box center [370, 148] width 86 height 86
type input "C:\fakepath\Turbo-Clean8_8_11zon.webp"
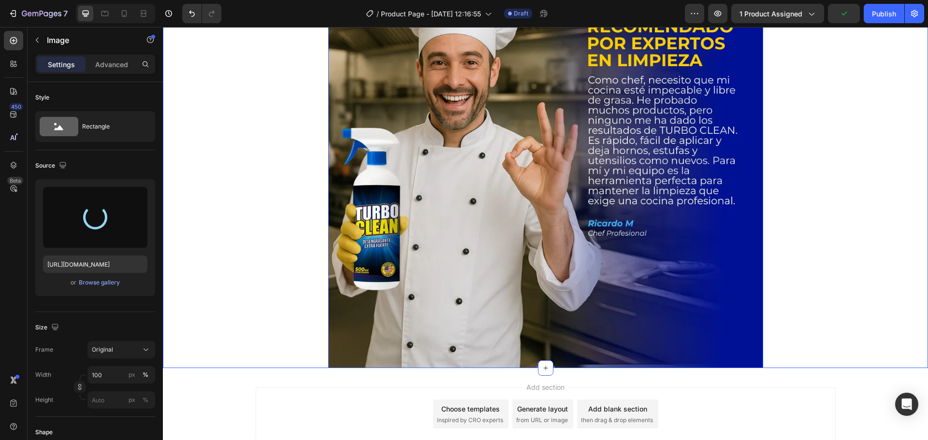
scroll to position [2740, 0]
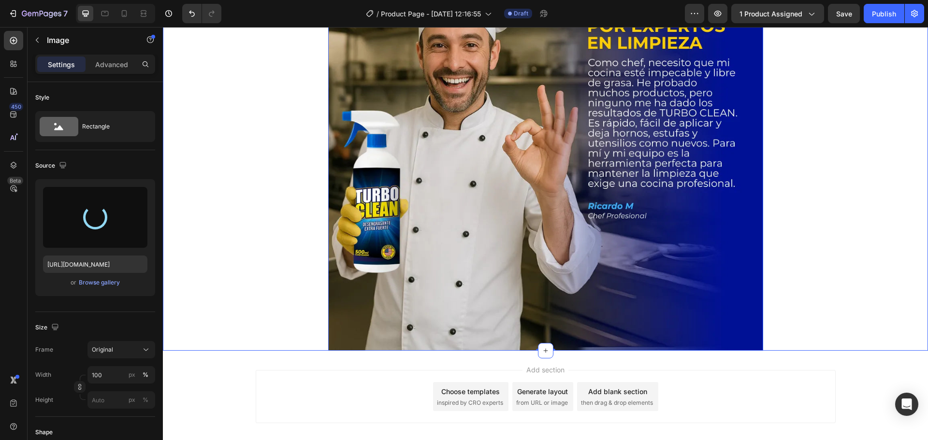
type input "[URL][DOMAIN_NAME]"
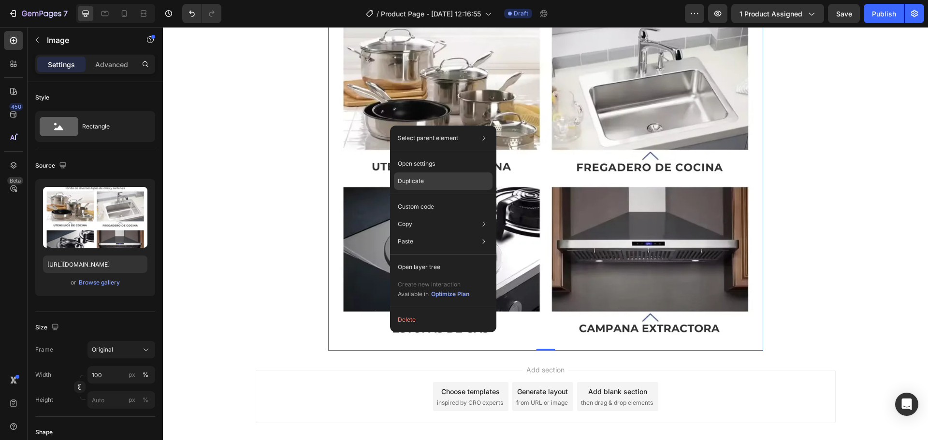
click at [408, 198] on div "Duplicate" at bounding box center [443, 206] width 99 height 17
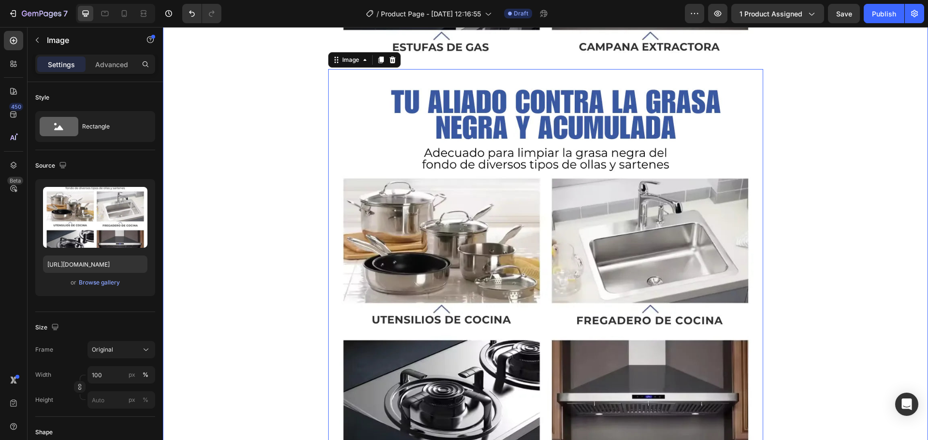
scroll to position [3030, 0]
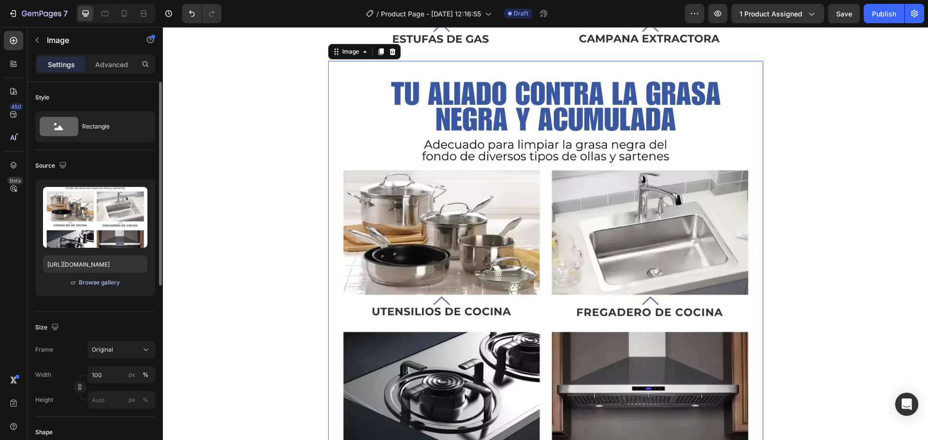
click at [105, 283] on div "Browse gallery" at bounding box center [99, 282] width 41 height 9
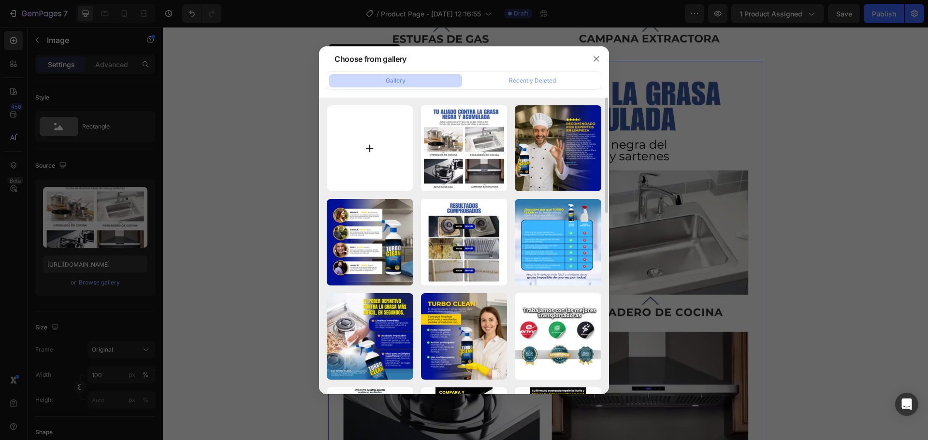
click at [364, 146] on input "file" at bounding box center [370, 148] width 86 height 86
type input "C:\fakepath\Turbo-Clean9_9_11zon.webp"
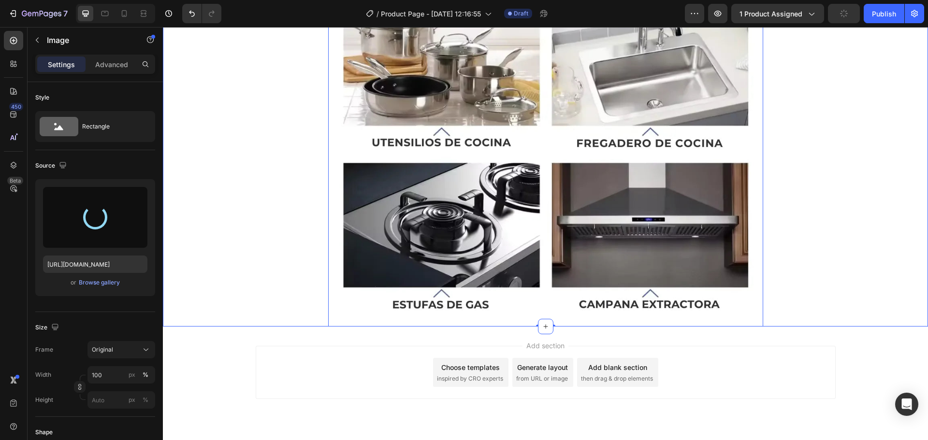
scroll to position [3223, 0]
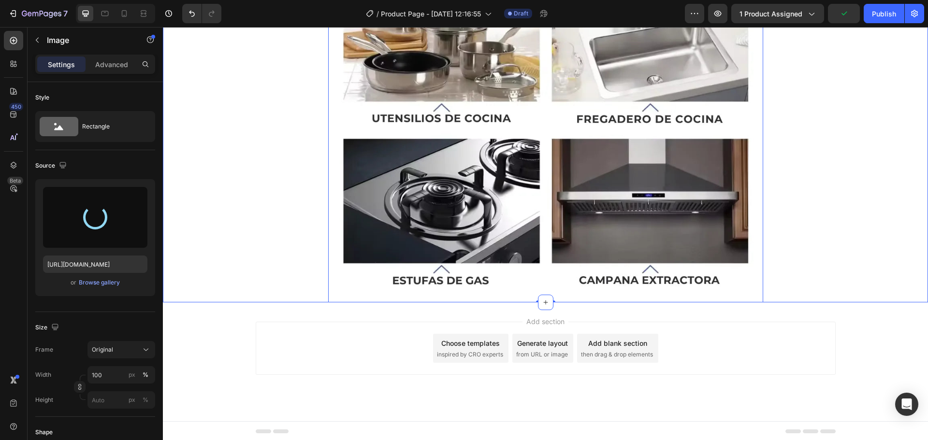
type input "[URL][DOMAIN_NAME]"
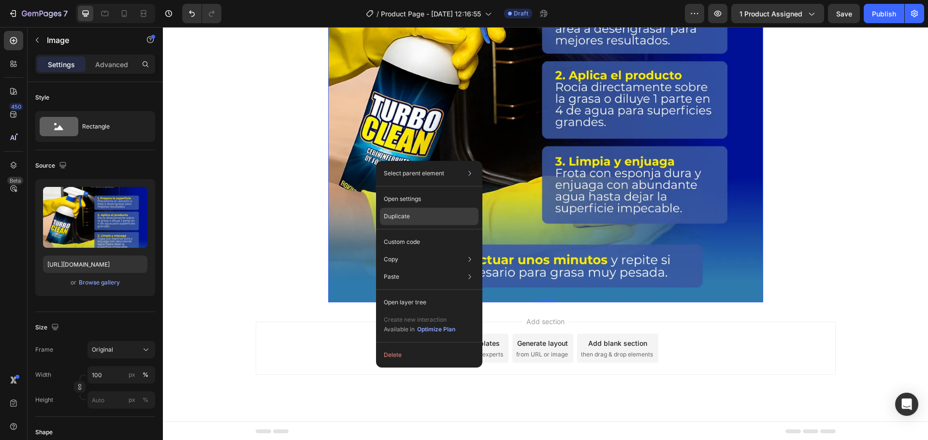
click at [395, 219] on p "Duplicate" at bounding box center [397, 216] width 26 height 9
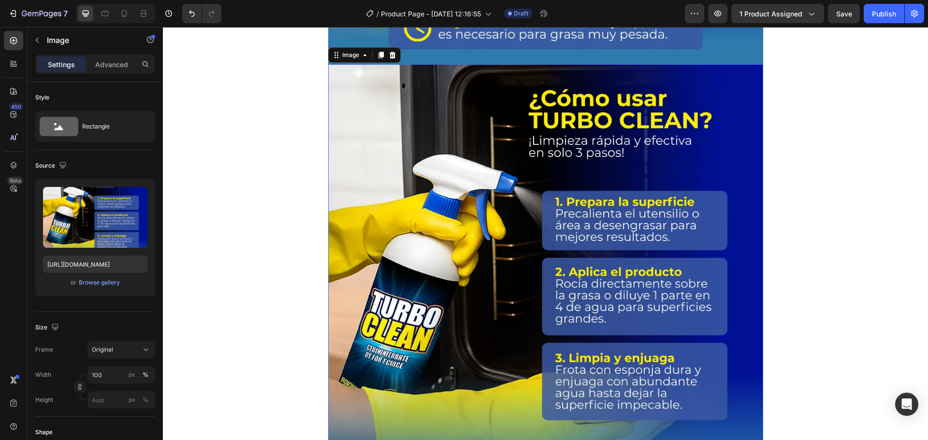
scroll to position [3465, 0]
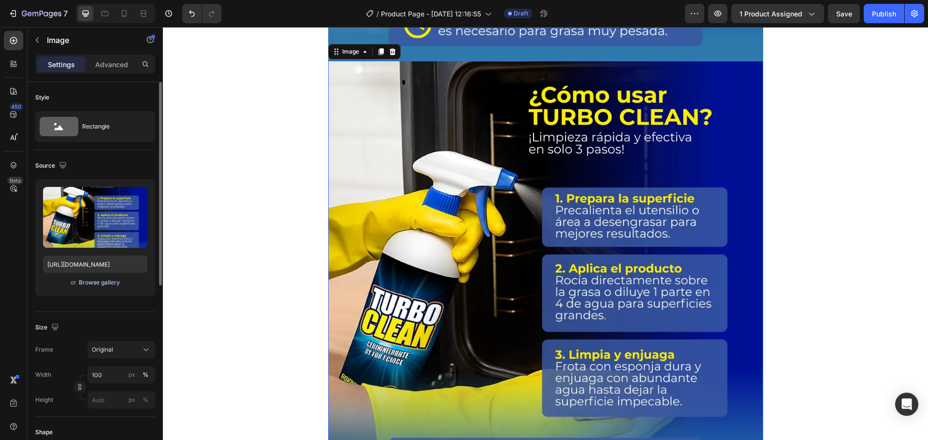
click at [104, 284] on div "Browse gallery" at bounding box center [99, 282] width 41 height 9
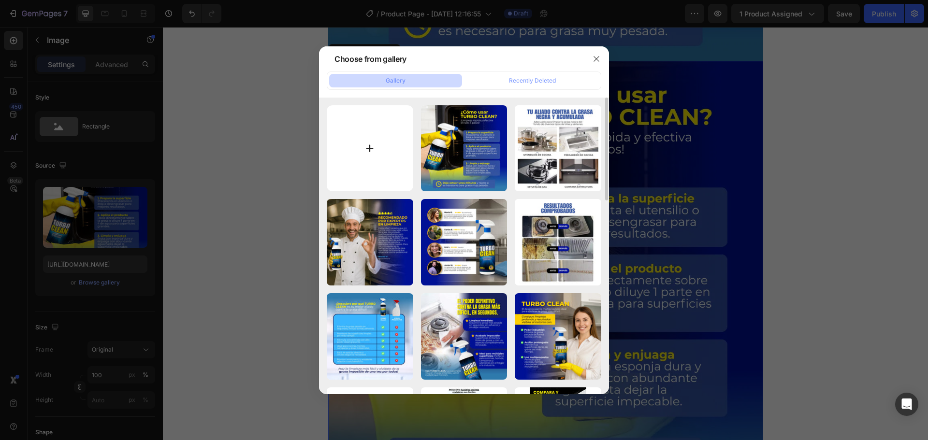
click at [369, 145] on input "file" at bounding box center [370, 148] width 86 height 86
type input "C:\fakepath\Turbo-Clean10_10_11zon.webp"
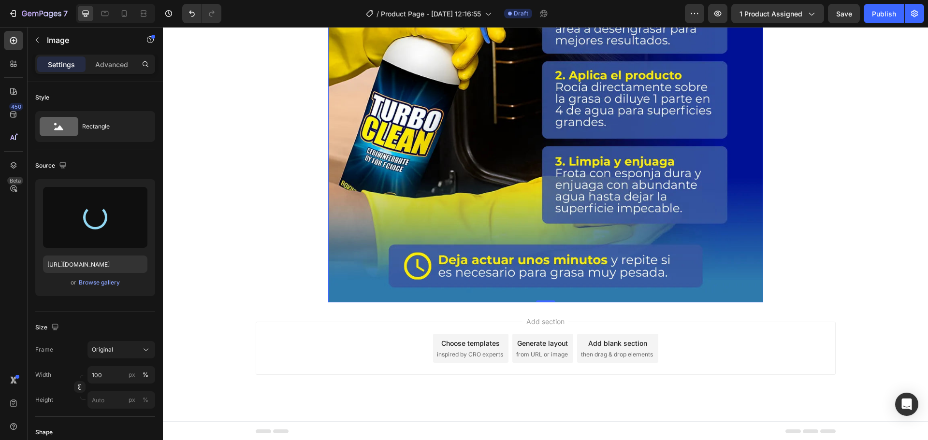
scroll to position [3660, 0]
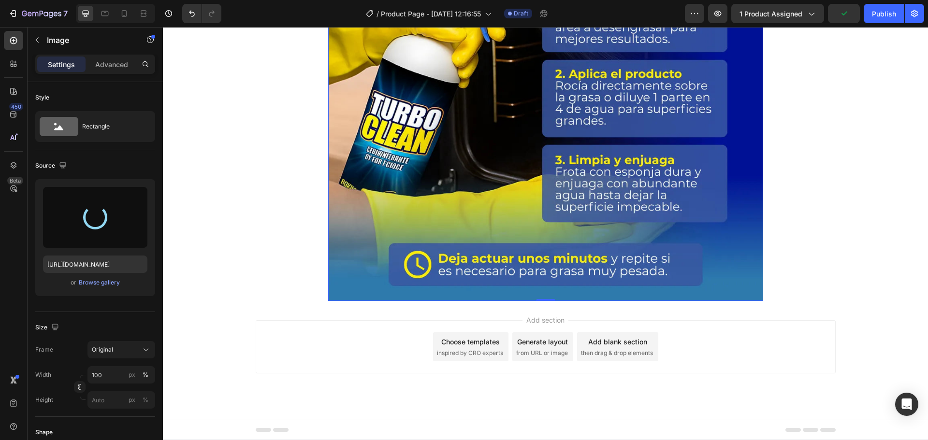
type input "[URL][DOMAIN_NAME]"
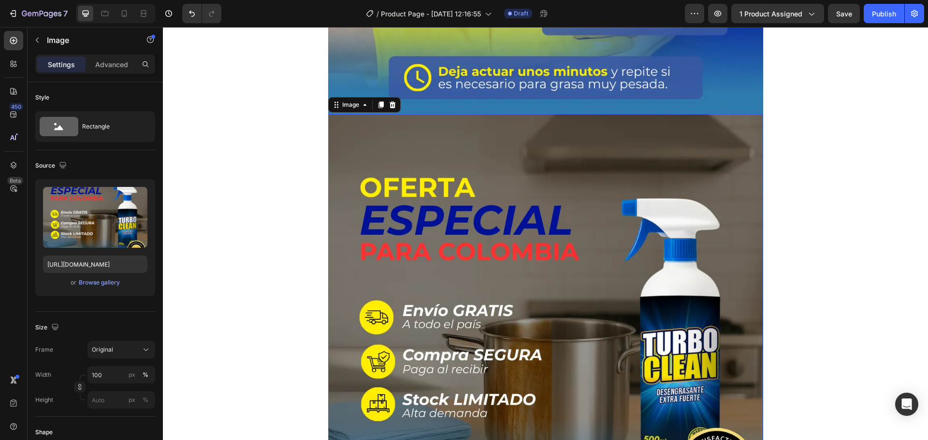
scroll to position [3418, 0]
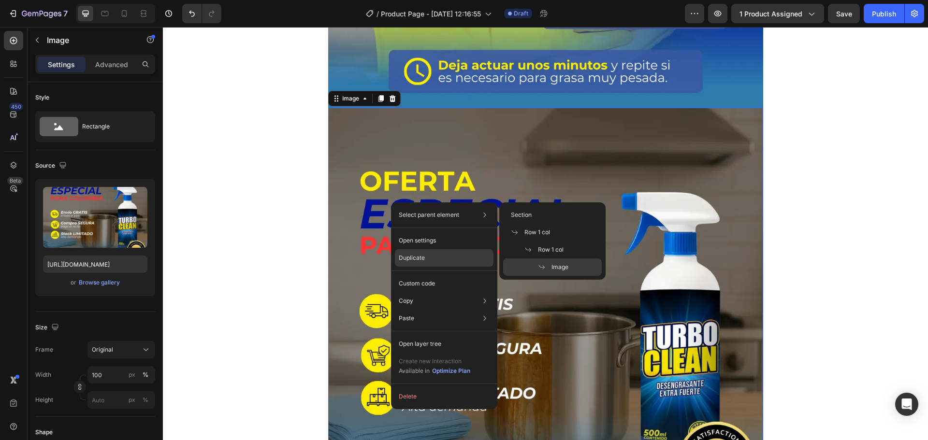
click at [423, 260] on p "Duplicate" at bounding box center [412, 258] width 26 height 9
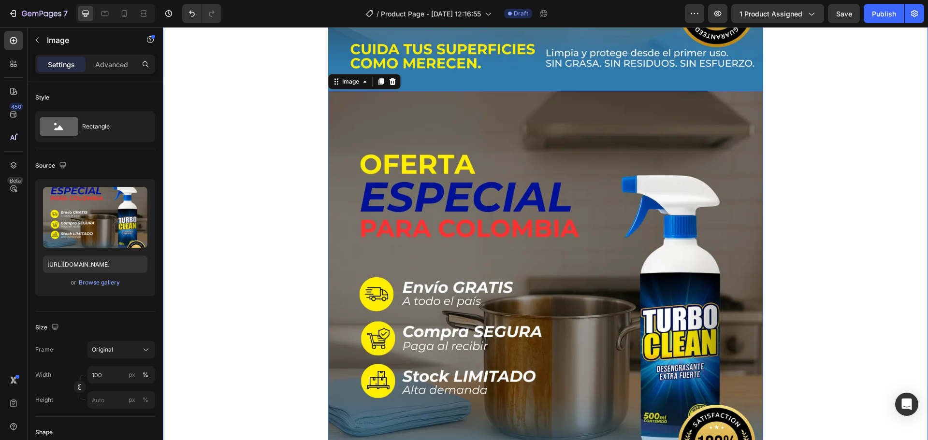
scroll to position [3900, 0]
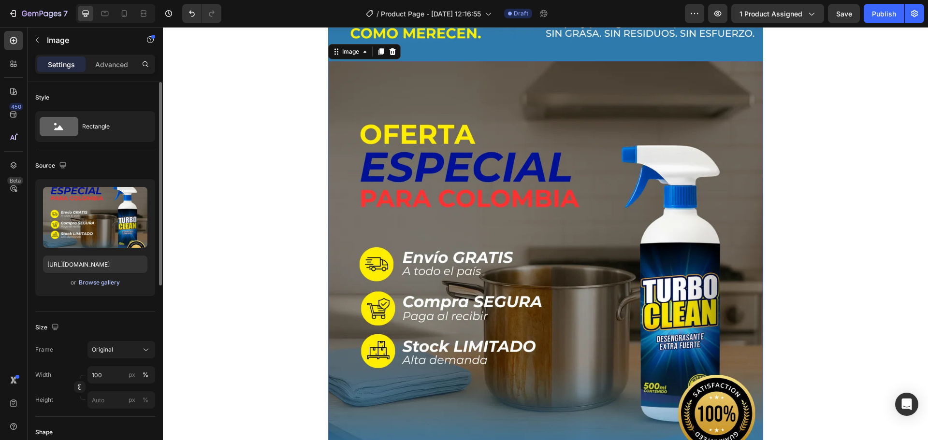
click at [116, 283] on div "Browse gallery" at bounding box center [99, 282] width 41 height 9
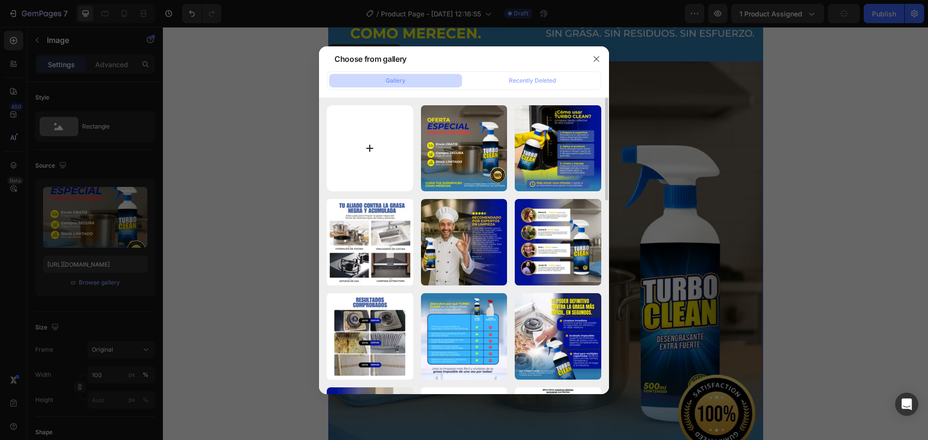
click at [370, 148] on input "file" at bounding box center [370, 148] width 86 height 86
type input "C:\fakepath\Turbo-Clean11_11_11zon.webp"
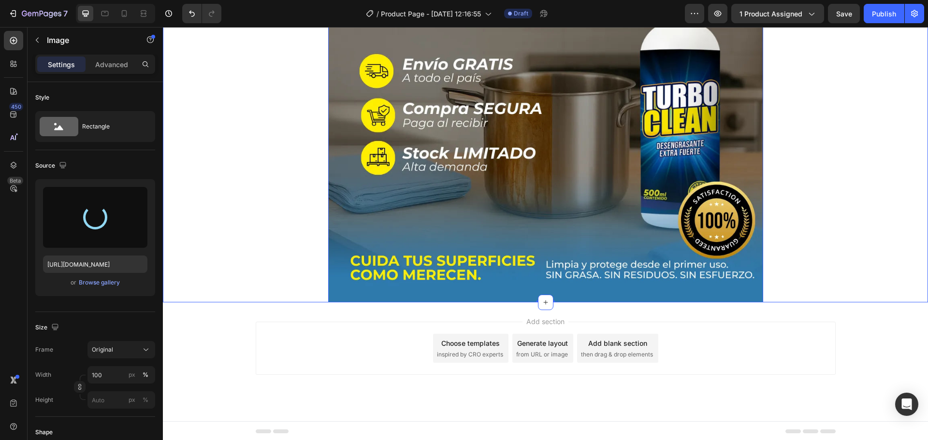
scroll to position [4094, 0]
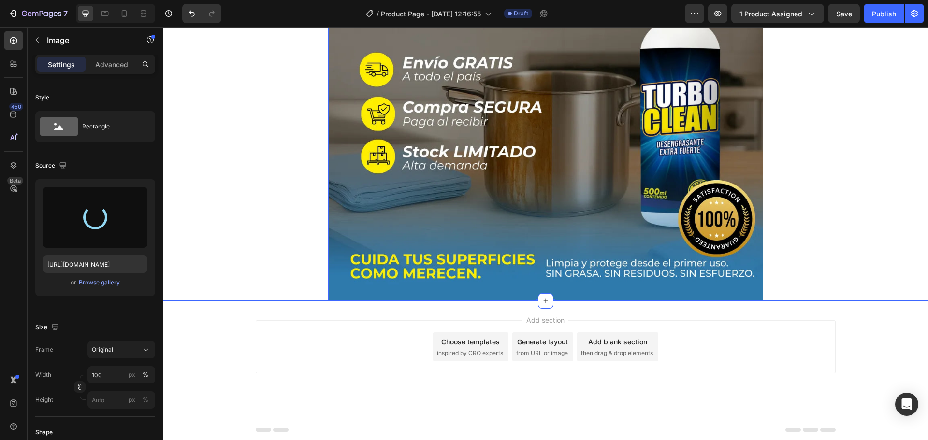
type input "[URL][DOMAIN_NAME]"
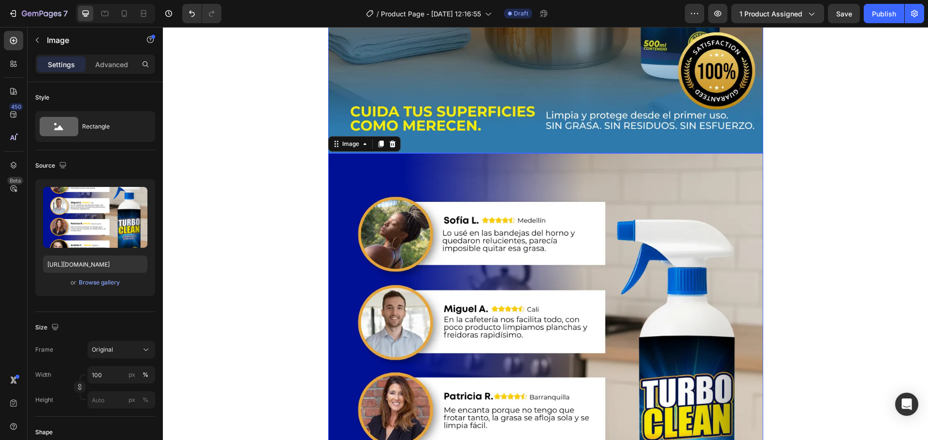
scroll to position [3804, 0]
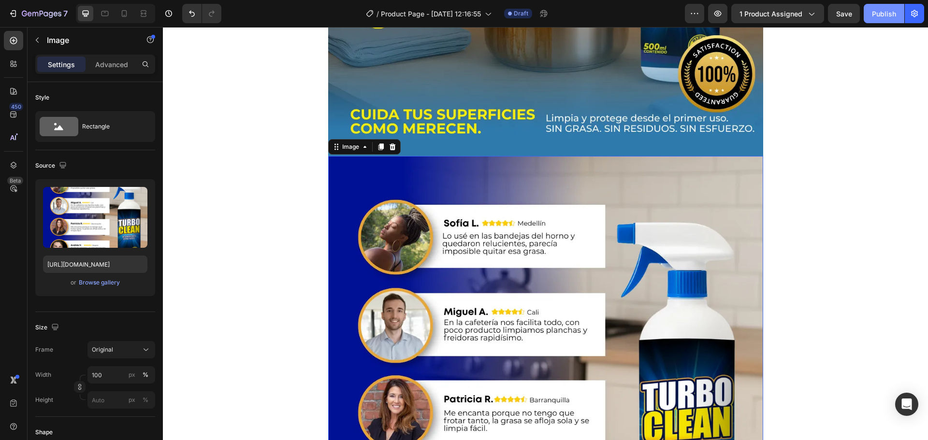
click at [883, 7] on button "Publish" at bounding box center [883, 13] width 41 height 19
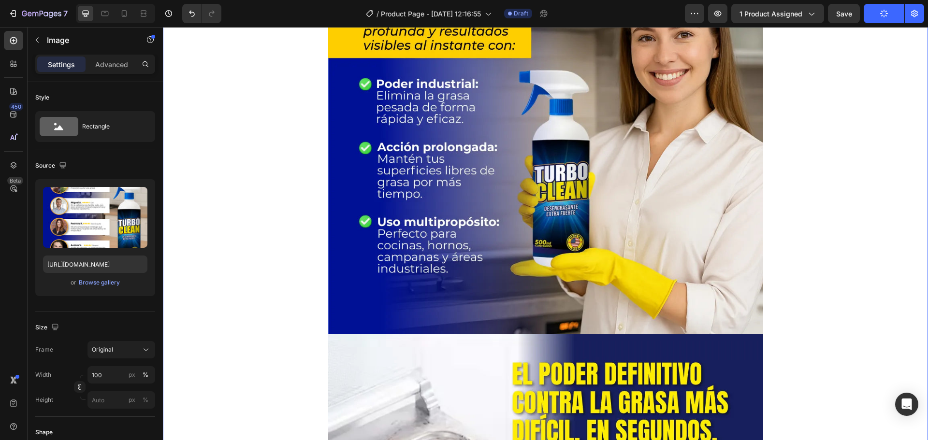
scroll to position [193, 0]
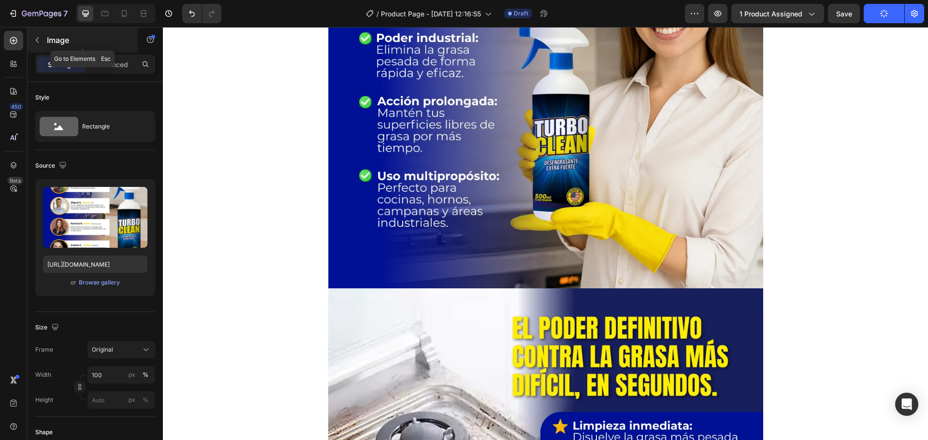
click at [37, 43] on icon "button" at bounding box center [37, 40] width 8 height 8
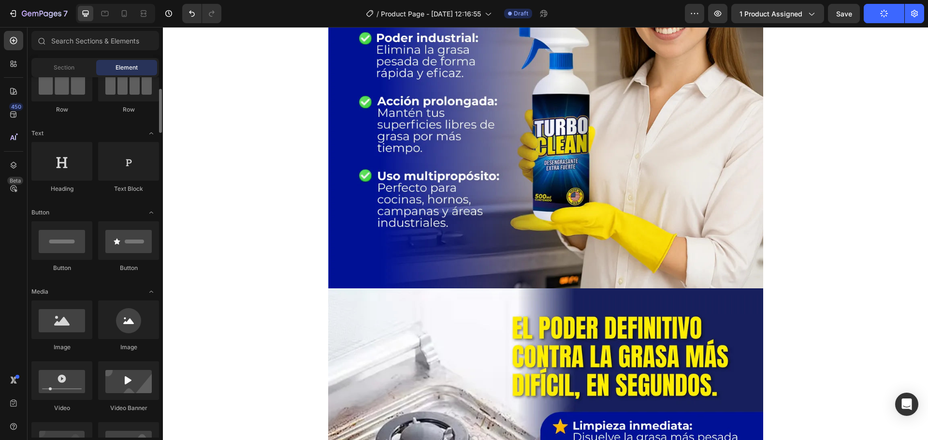
scroll to position [0, 0]
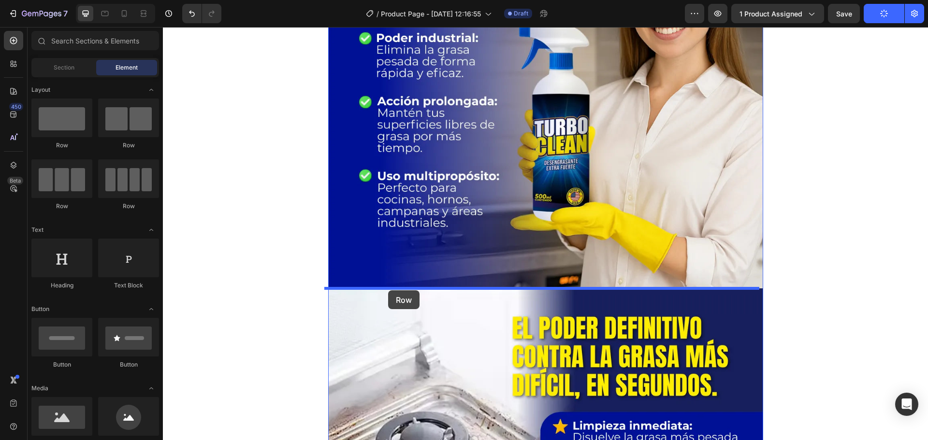
drag, startPoint x: 220, startPoint y: 158, endPoint x: 388, endPoint y: 290, distance: 214.0
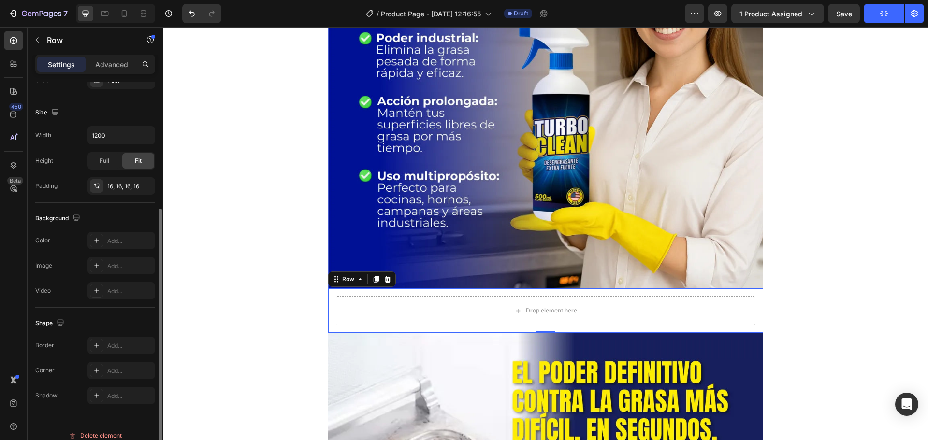
scroll to position [97, 0]
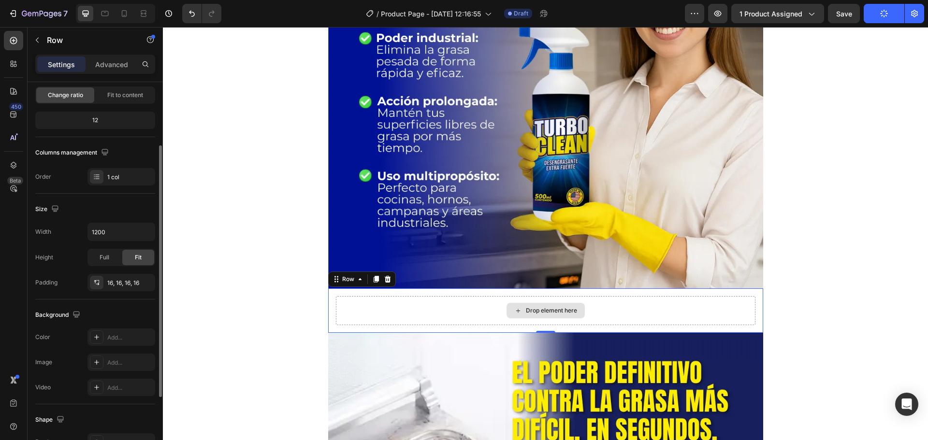
drag, startPoint x: 549, startPoint y: 310, endPoint x: 543, endPoint y: 307, distance: 6.9
click at [549, 311] on div "Drop element here" at bounding box center [551, 311] width 51 height 8
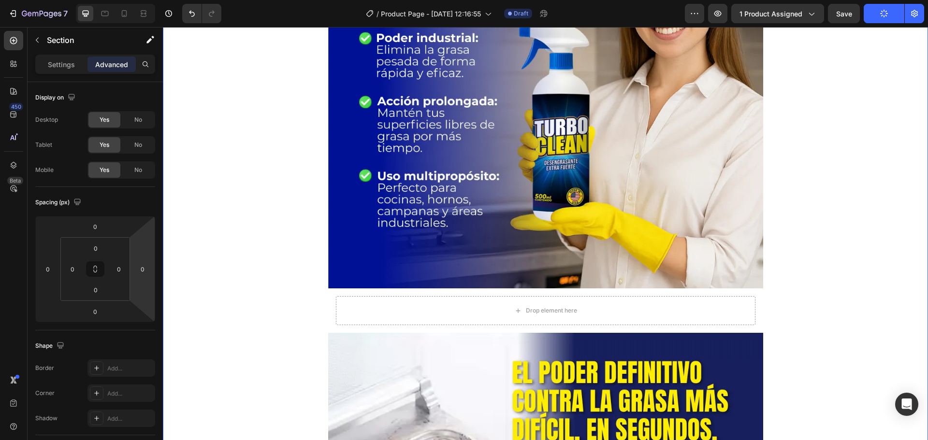
drag, startPoint x: 137, startPoint y: 295, endPoint x: 564, endPoint y: 314, distance: 428.0
click at [564, 314] on div "Drop element here" at bounding box center [551, 311] width 51 height 8
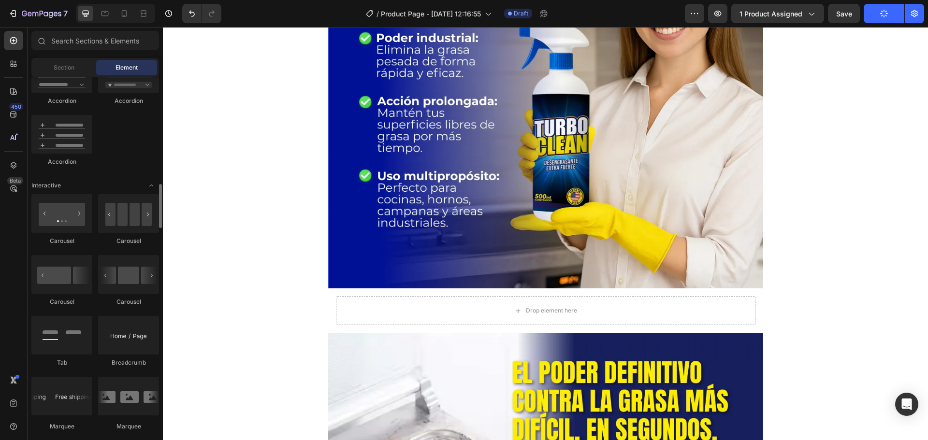
scroll to position [1063, 0]
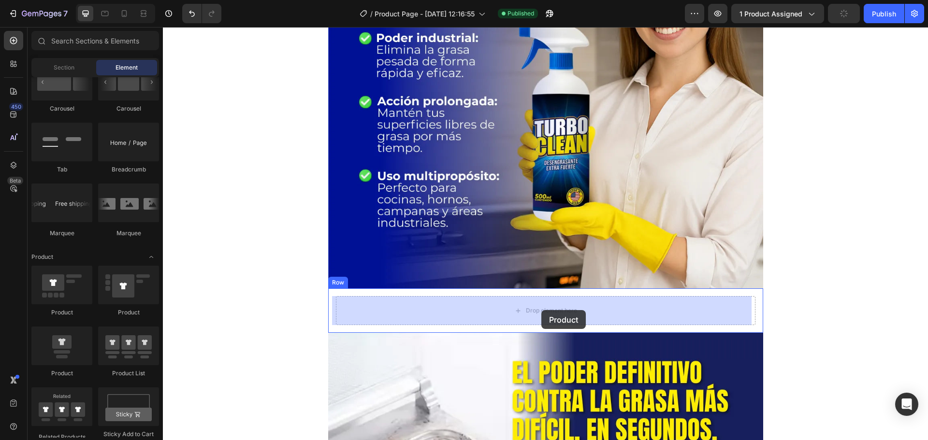
drag, startPoint x: 230, startPoint y: 384, endPoint x: 529, endPoint y: 293, distance: 312.3
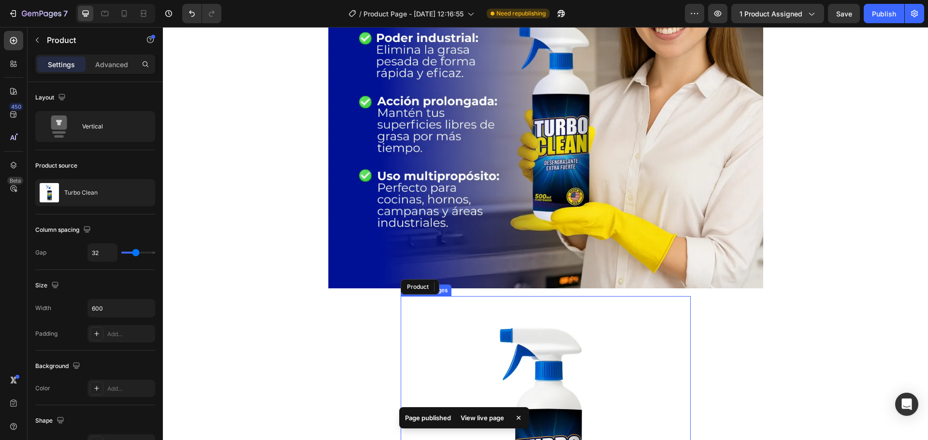
click at [547, 324] on img at bounding box center [546, 441] width 290 height 290
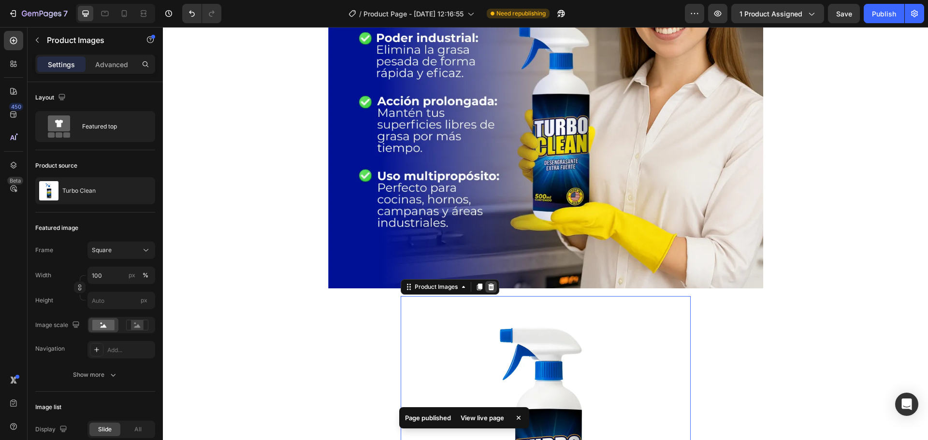
click at [489, 287] on icon at bounding box center [491, 287] width 6 height 7
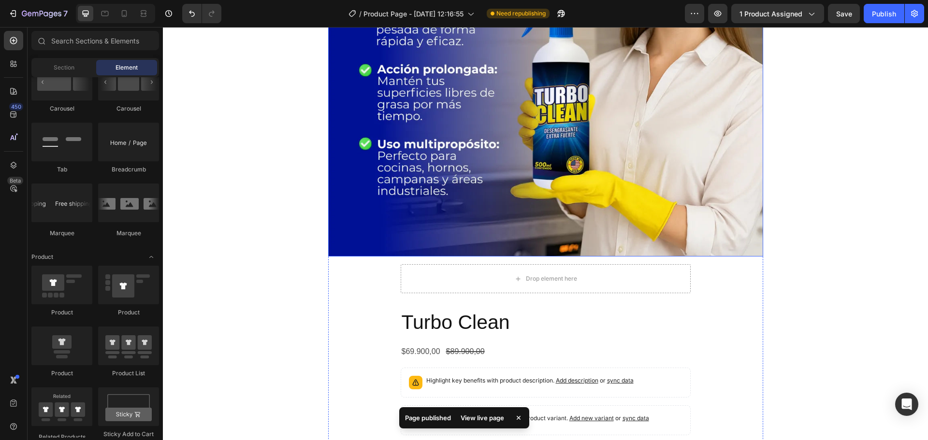
scroll to position [242, 0]
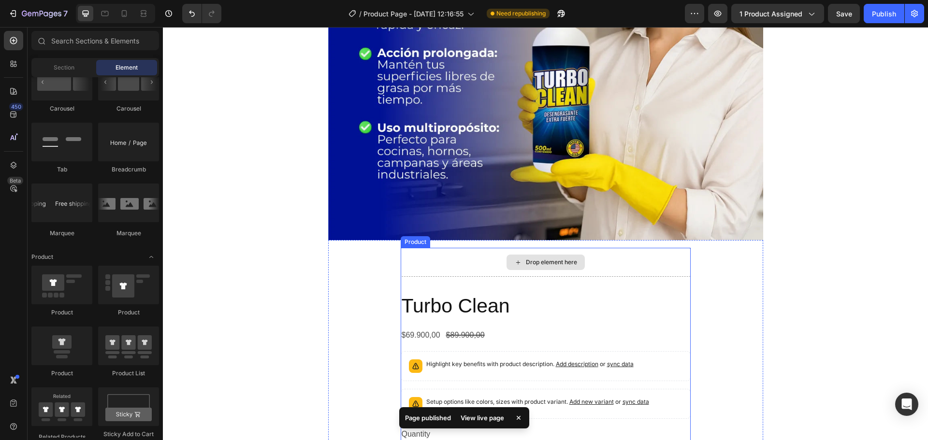
click at [479, 270] on div "Drop element here" at bounding box center [546, 262] width 290 height 29
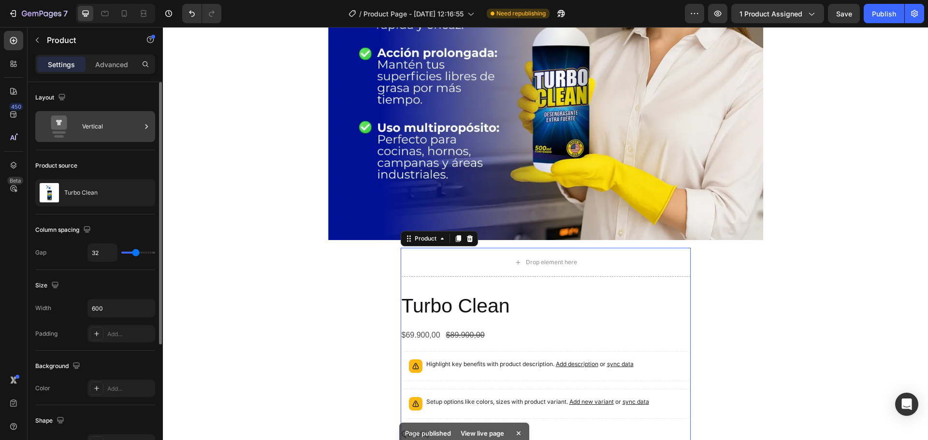
click at [95, 124] on div "Vertical" at bounding box center [111, 126] width 59 height 22
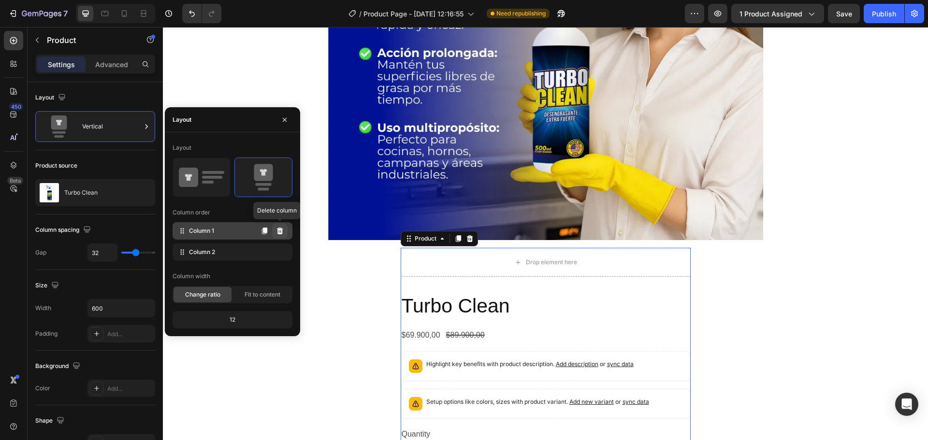
click at [281, 231] on icon at bounding box center [280, 231] width 6 height 7
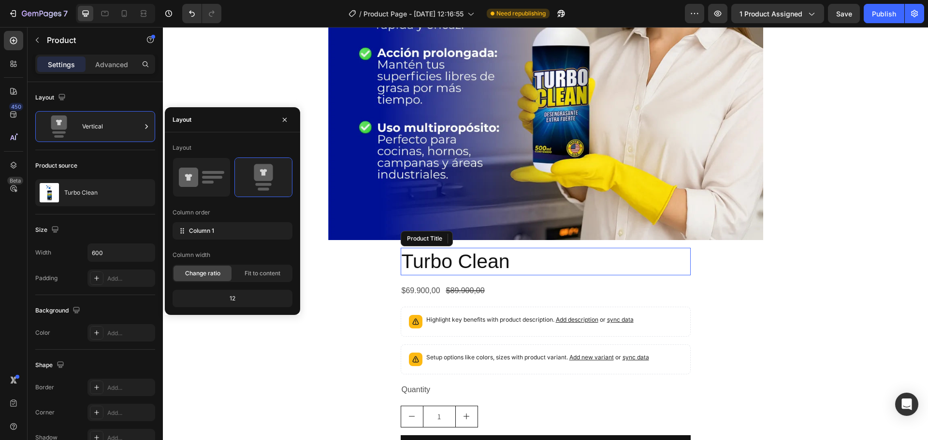
click at [461, 260] on h2 "Turbo Clean" at bounding box center [546, 262] width 290 height 28
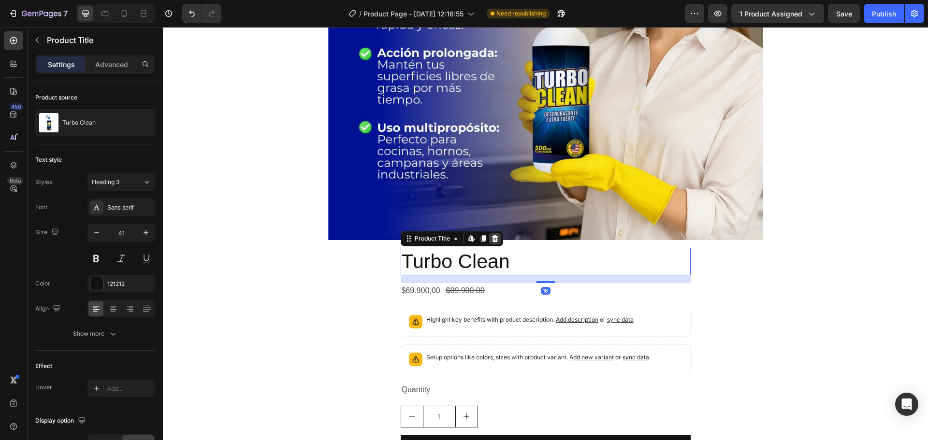
click at [492, 236] on icon at bounding box center [494, 238] width 6 height 7
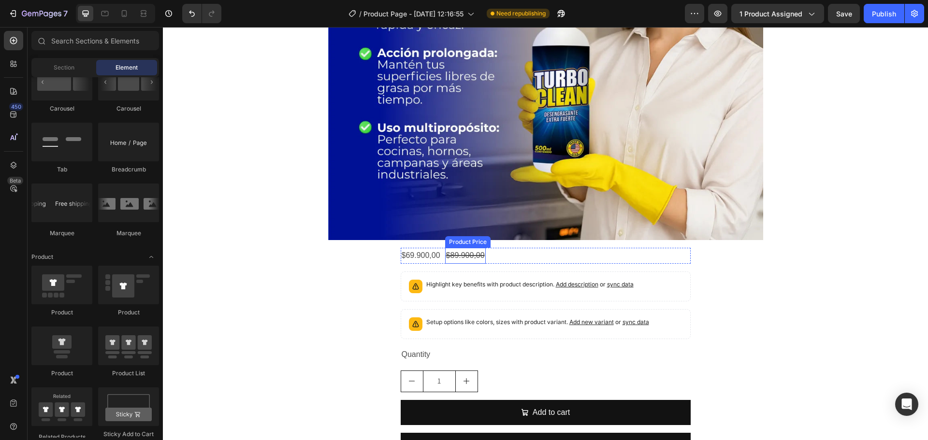
click at [492, 258] on div "$69.900,00 Product Price Product Price $89.900,00 Product Price Product Price R…" at bounding box center [546, 256] width 290 height 16
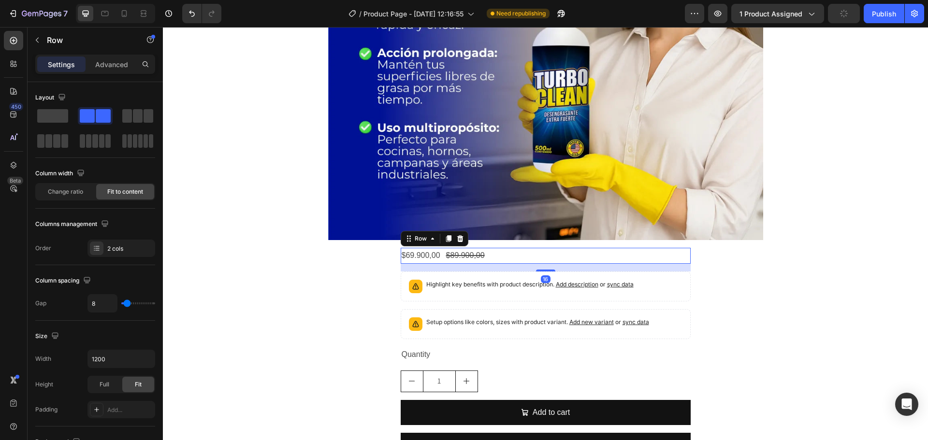
click at [463, 240] on div "Row" at bounding box center [435, 238] width 68 height 15
click at [460, 240] on div at bounding box center [460, 239] width 12 height 12
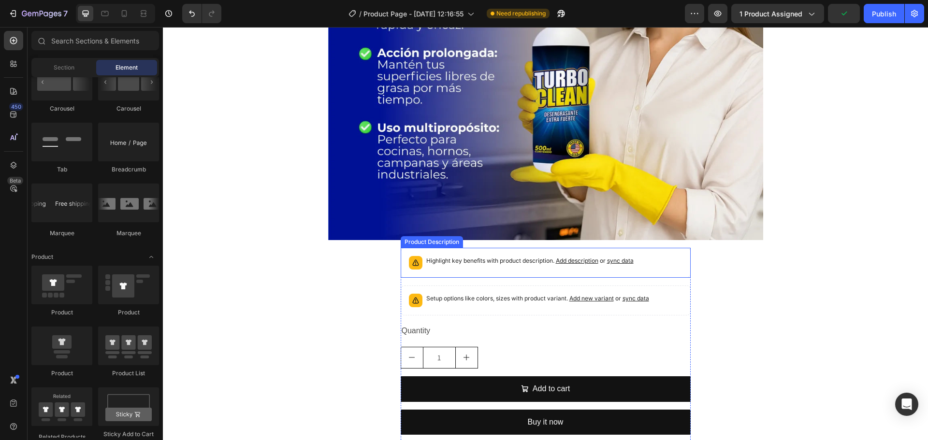
click at [458, 258] on p "Highlight key benefits with product description. Add description or sync data" at bounding box center [529, 261] width 207 height 10
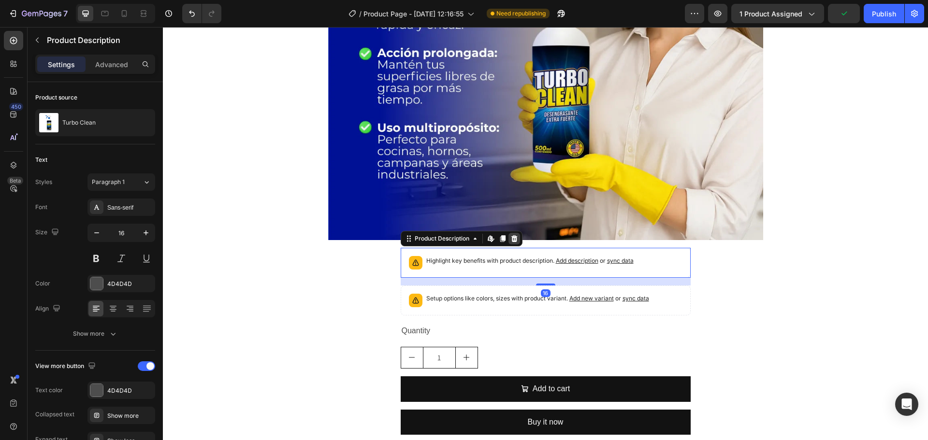
click at [511, 238] on icon at bounding box center [514, 238] width 6 height 7
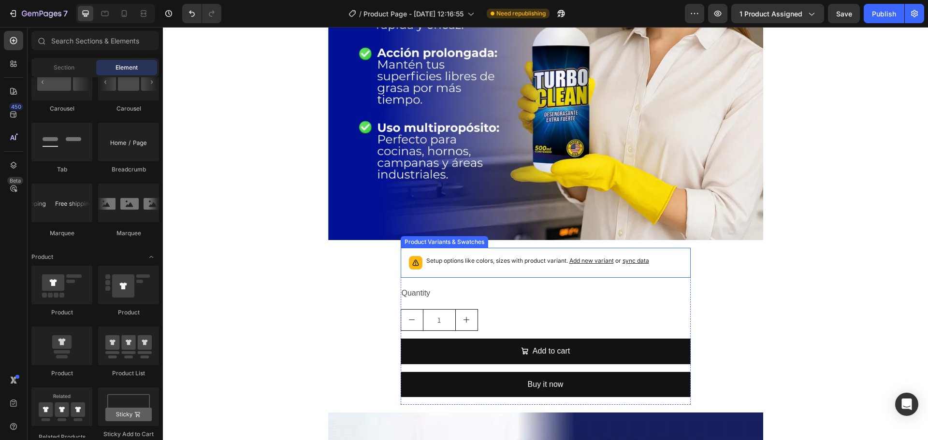
click at [470, 261] on p "Setup options like colors, sizes with product variant. Add new variant or sync …" at bounding box center [537, 261] width 223 height 10
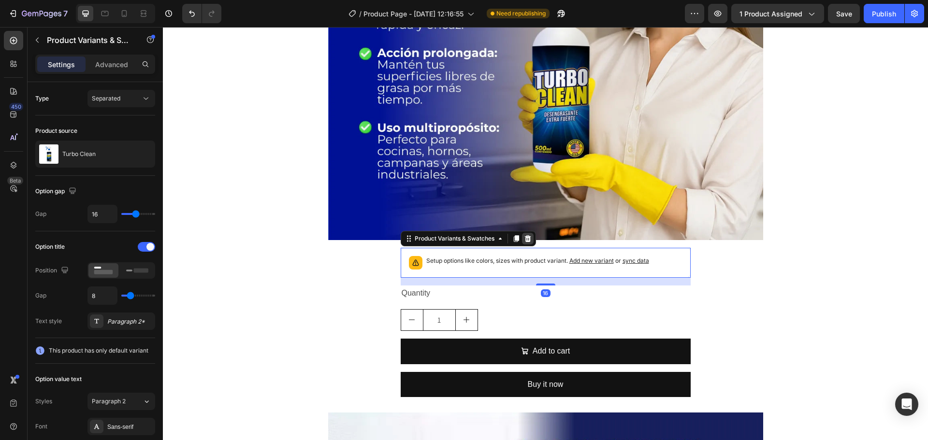
click at [524, 236] on icon at bounding box center [527, 238] width 6 height 7
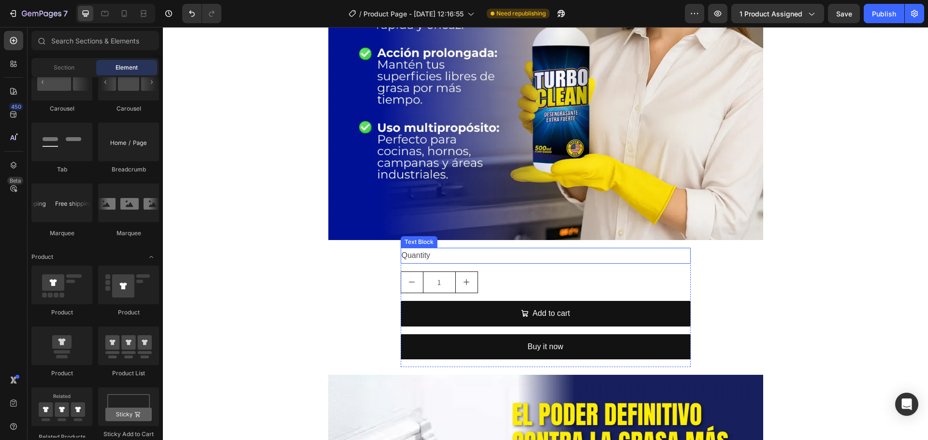
click at [461, 258] on div "Quantity" at bounding box center [546, 256] width 290 height 16
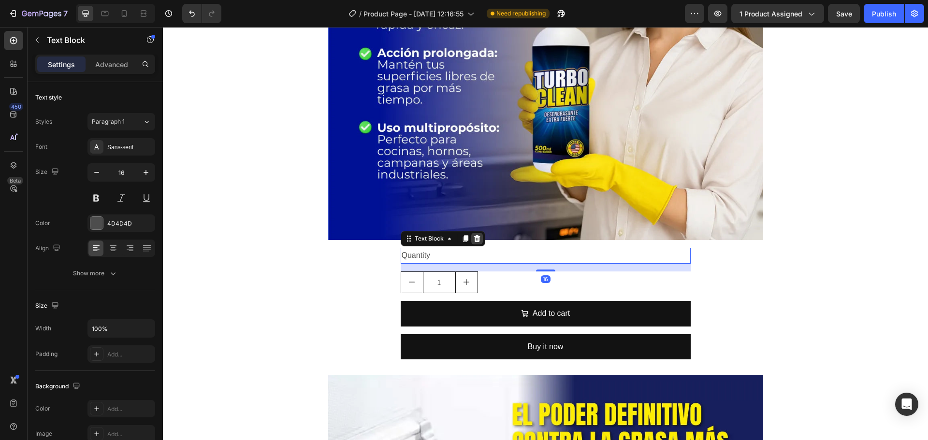
click at [474, 243] on div at bounding box center [477, 239] width 12 height 12
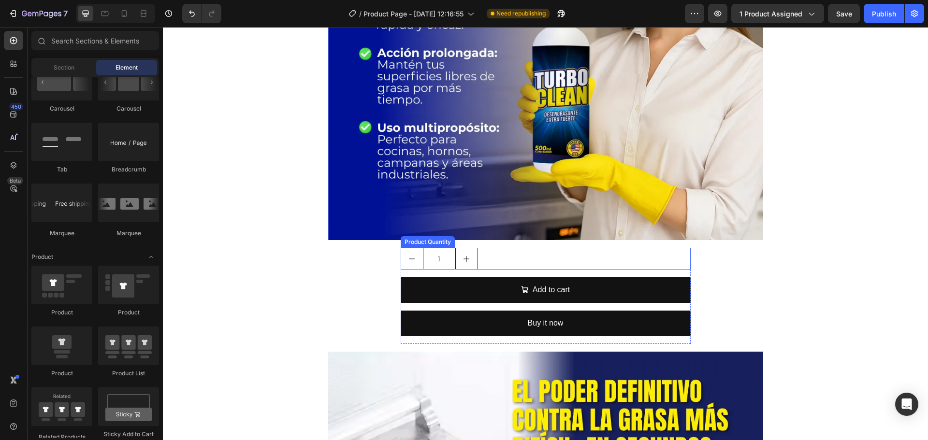
click at [501, 259] on div "1" at bounding box center [546, 259] width 290 height 22
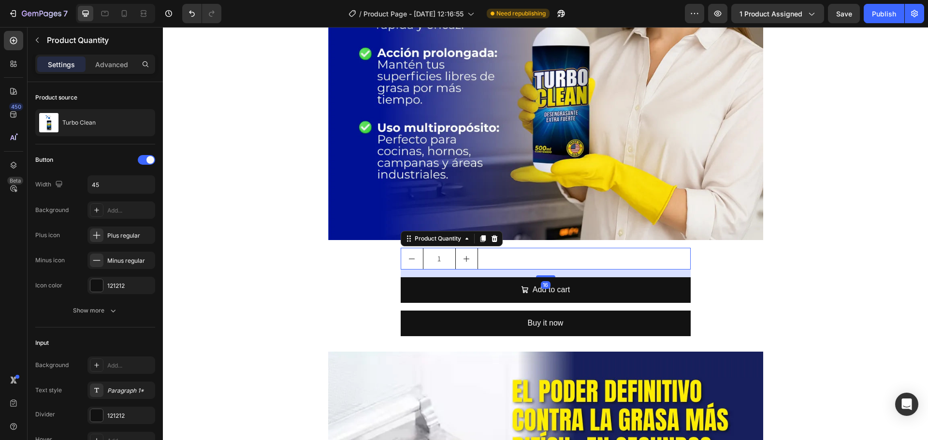
click at [491, 239] on icon at bounding box center [494, 238] width 6 height 7
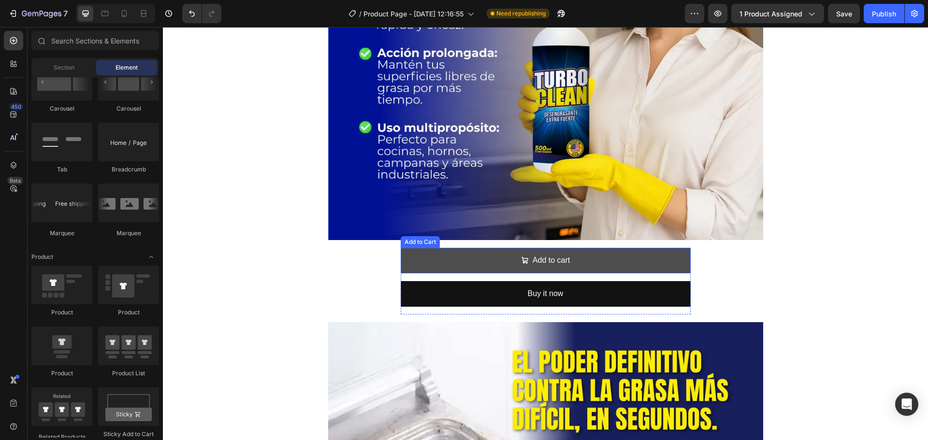
click at [487, 261] on button "Add to cart" at bounding box center [546, 261] width 290 height 26
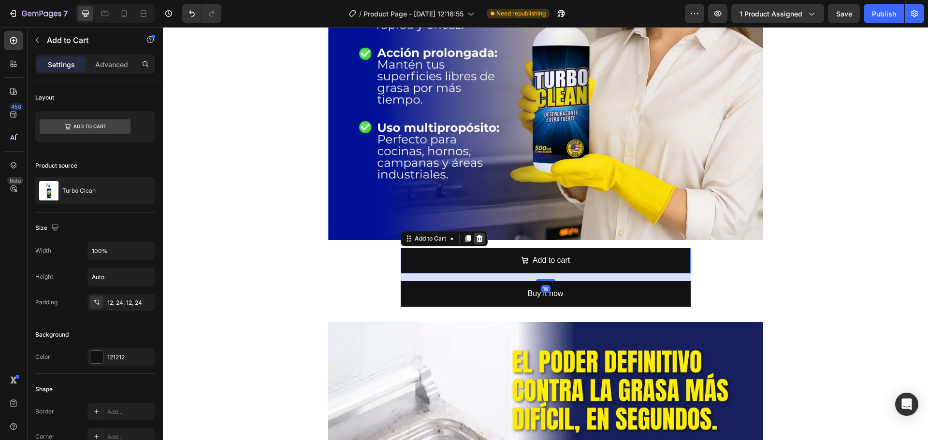
click at [476, 236] on icon at bounding box center [479, 238] width 6 height 7
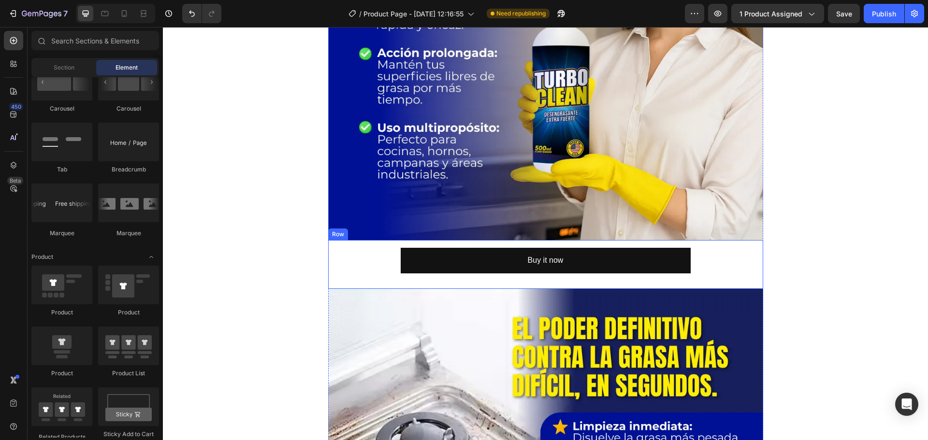
click at [374, 263] on div "Buy it now Dynamic Checkout Product" at bounding box center [545, 264] width 419 height 33
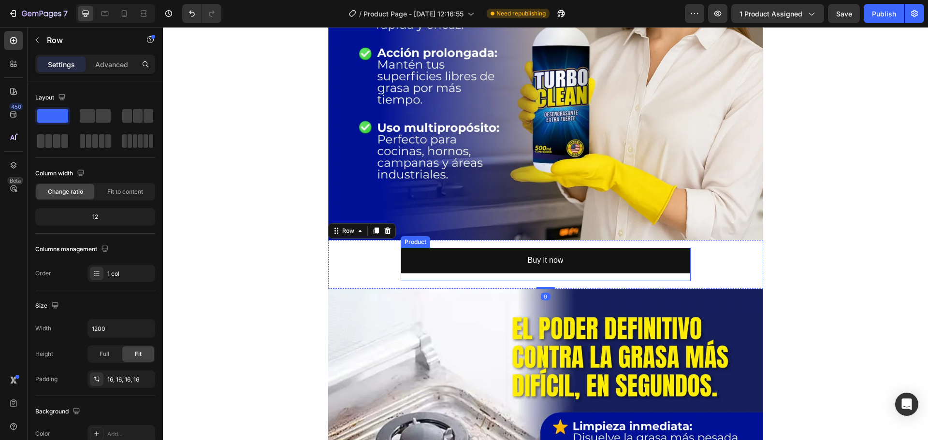
click at [417, 275] on div "Buy it now Dynamic Checkout" at bounding box center [546, 264] width 290 height 33
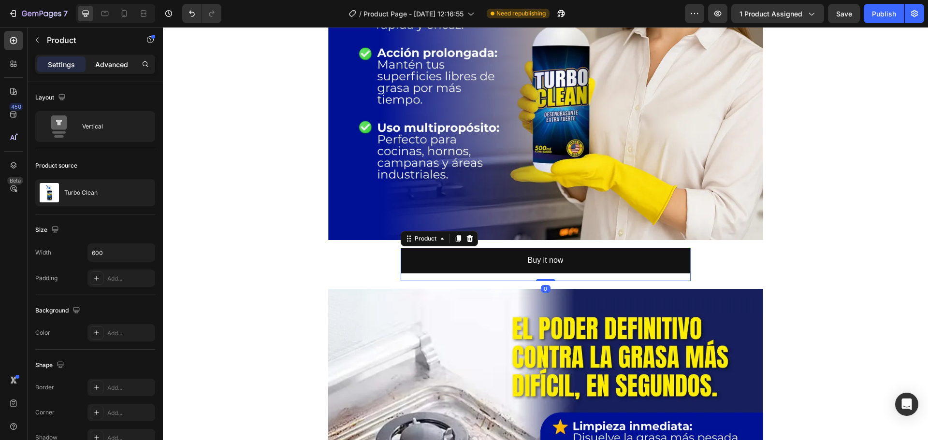
click at [107, 70] on div "Advanced" at bounding box center [111, 64] width 48 height 15
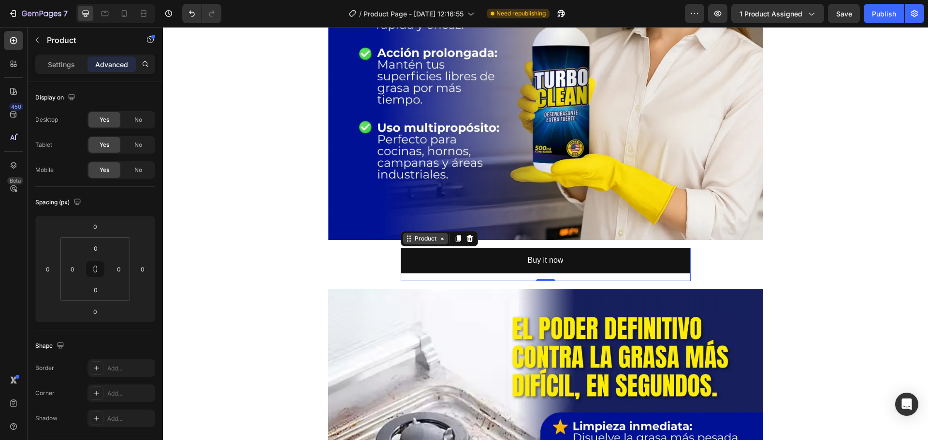
click at [429, 238] on div "Product" at bounding box center [426, 238] width 26 height 9
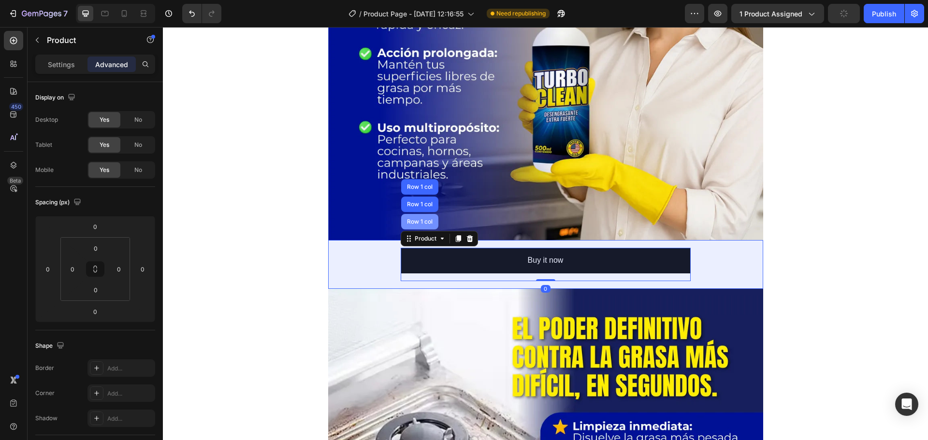
click at [420, 225] on div "Row 1 col" at bounding box center [419, 221] width 37 height 15
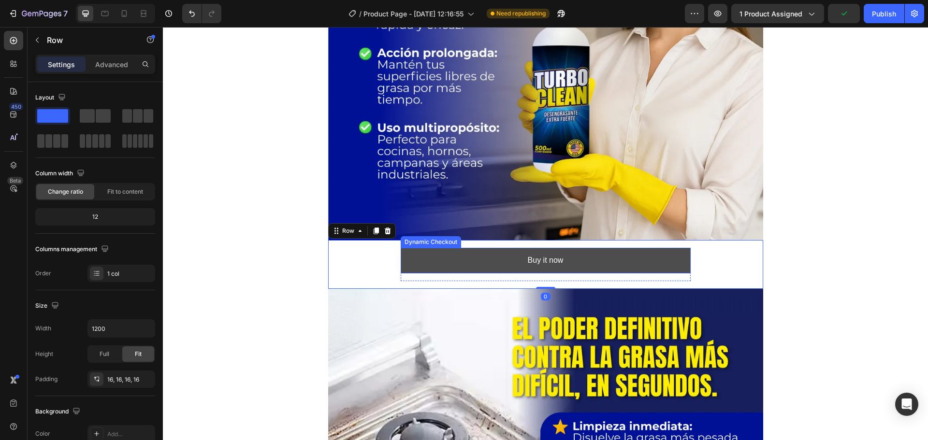
click at [431, 262] on button "Buy it now" at bounding box center [546, 261] width 290 height 26
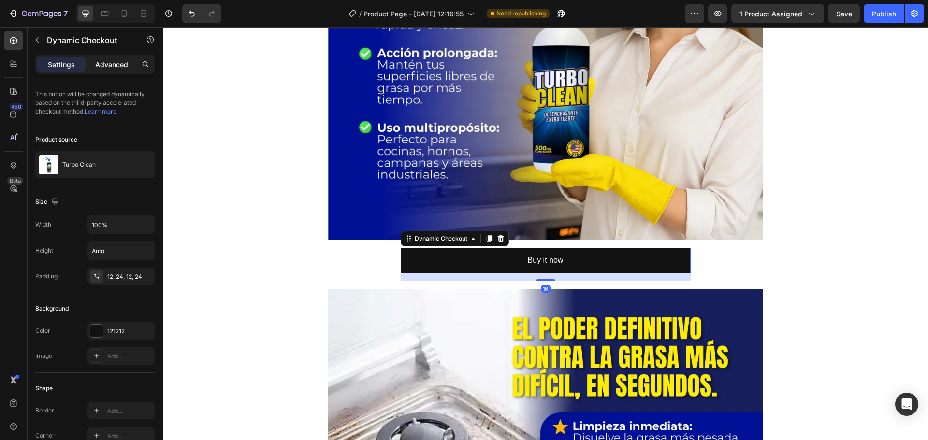
click at [93, 66] on div "Advanced" at bounding box center [111, 64] width 48 height 15
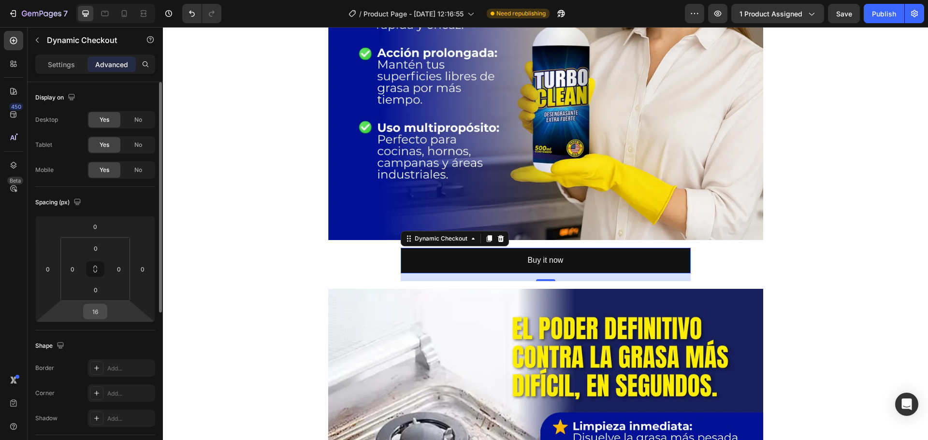
click at [98, 317] on input "16" at bounding box center [95, 311] width 19 height 14
type input "0"
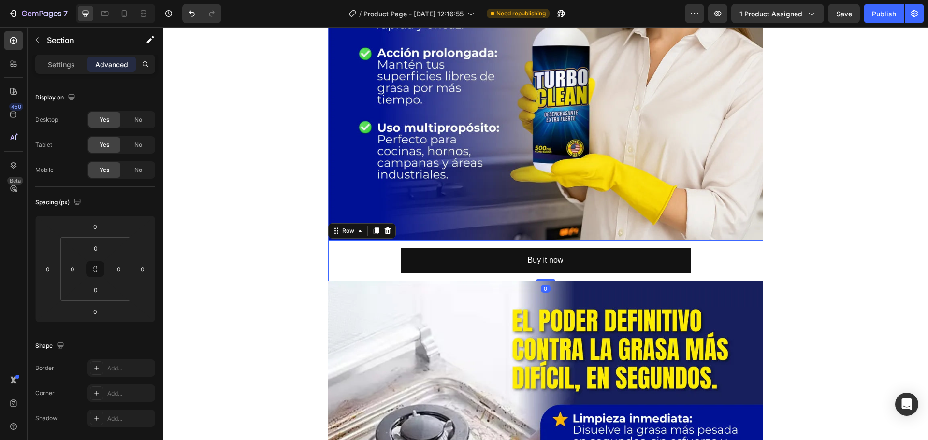
click at [366, 264] on div "Buy it now Dynamic Checkout Product" at bounding box center [545, 261] width 419 height 26
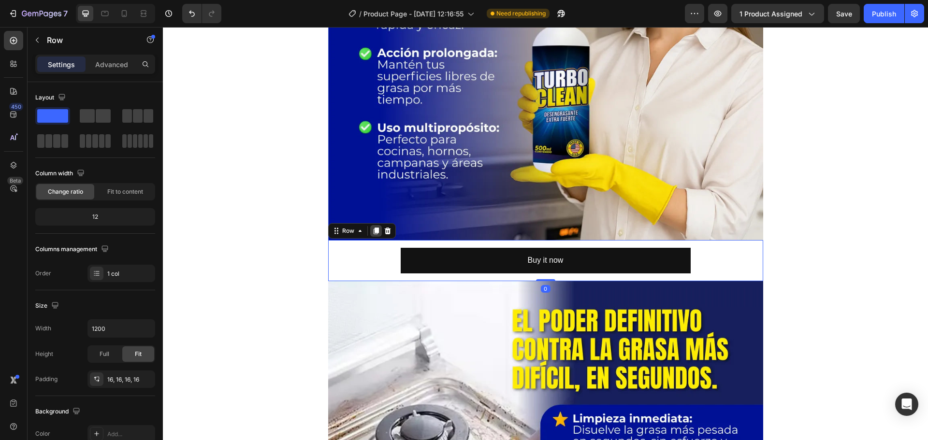
click at [370, 229] on div at bounding box center [376, 231] width 12 height 12
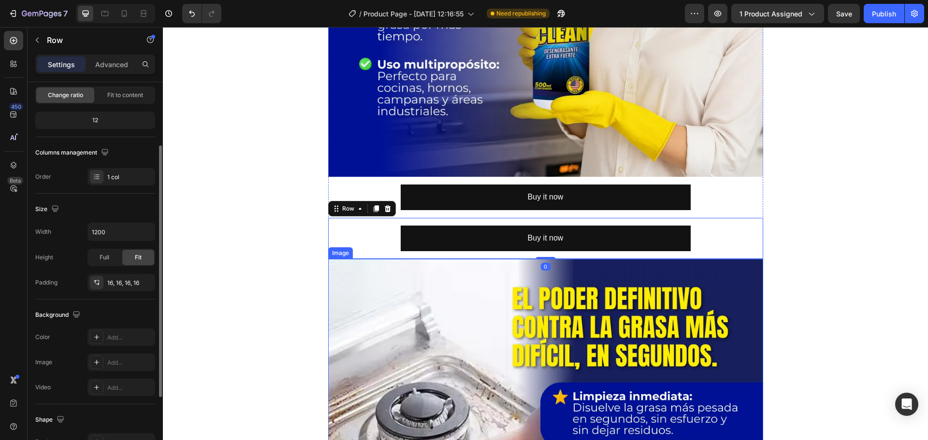
scroll to position [338, 0]
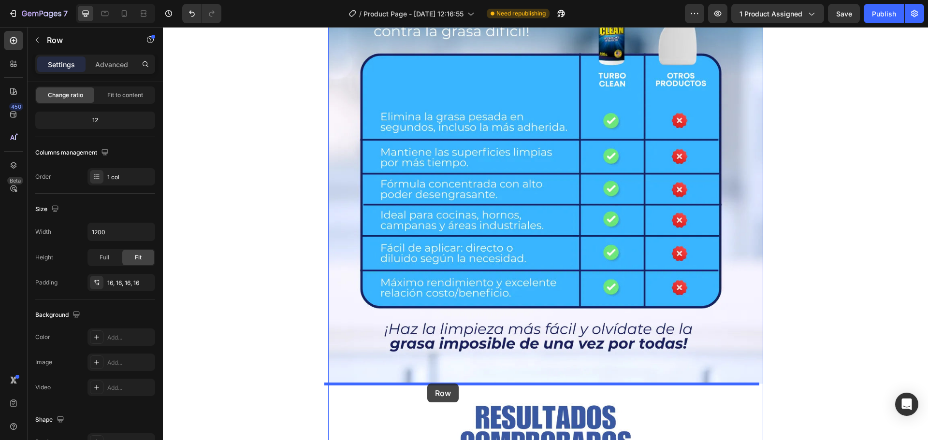
drag, startPoint x: 347, startPoint y: 175, endPoint x: 427, endPoint y: 384, distance: 223.6
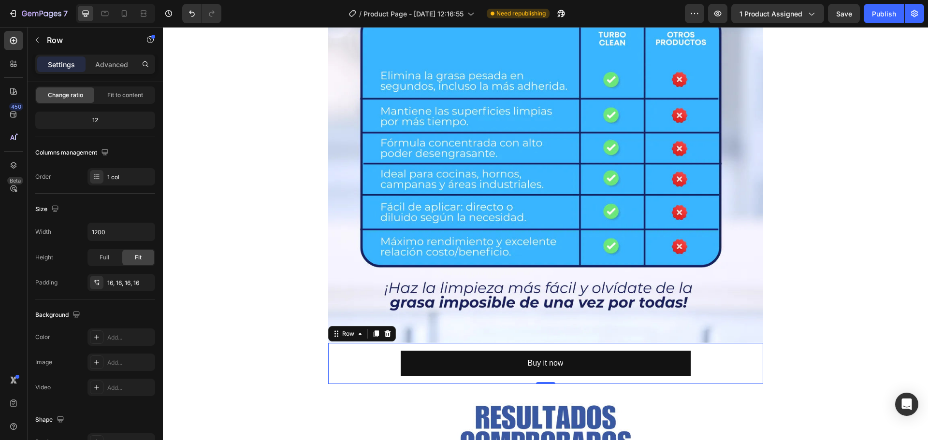
scroll to position [1008, 0]
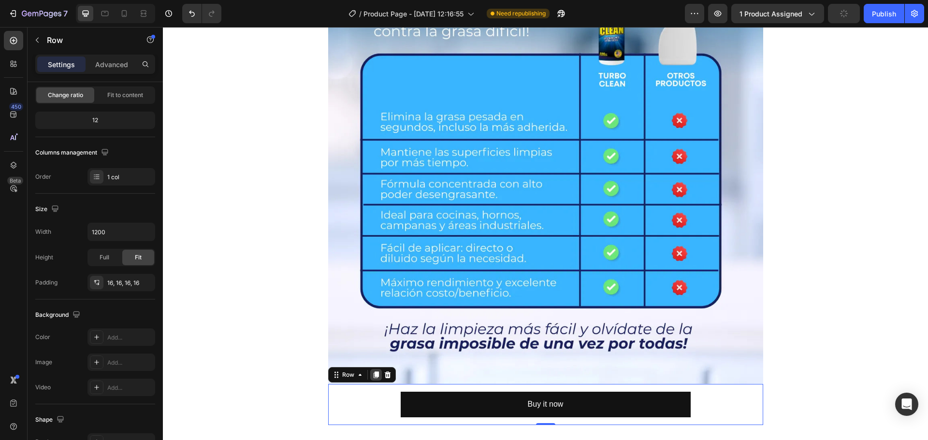
click at [372, 377] on icon at bounding box center [376, 375] width 8 height 8
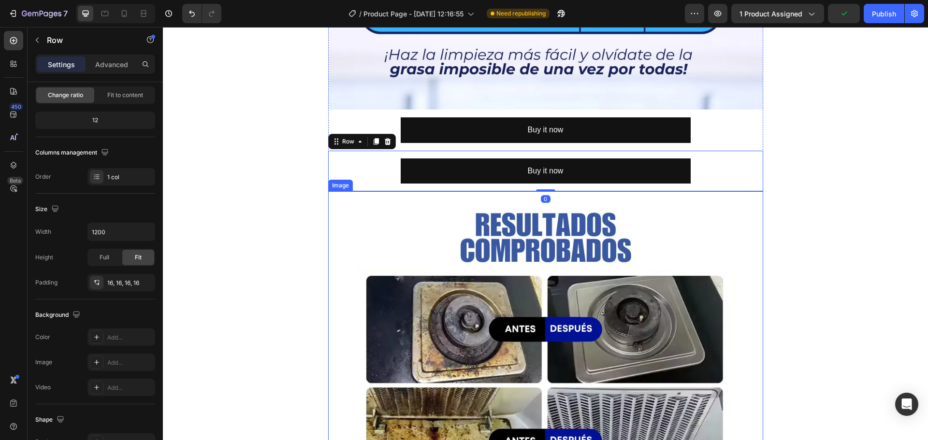
scroll to position [1245, 0]
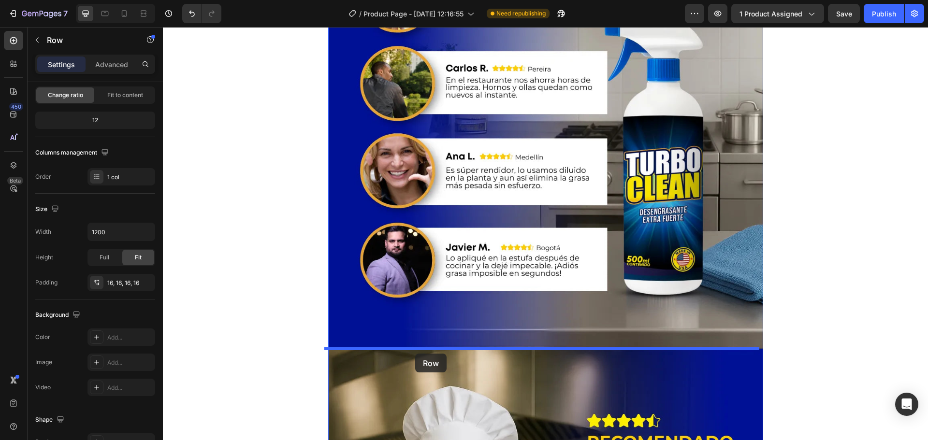
drag, startPoint x: 345, startPoint y: 182, endPoint x: 415, endPoint y: 354, distance: 185.7
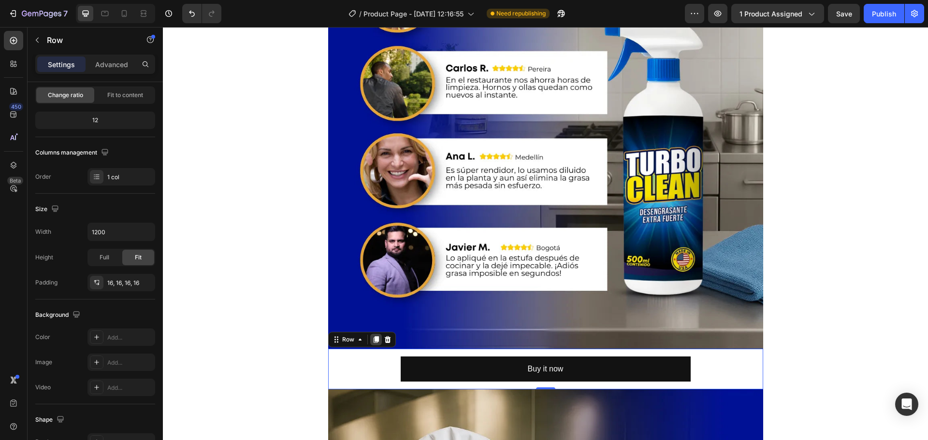
click at [373, 340] on icon at bounding box center [375, 339] width 5 height 7
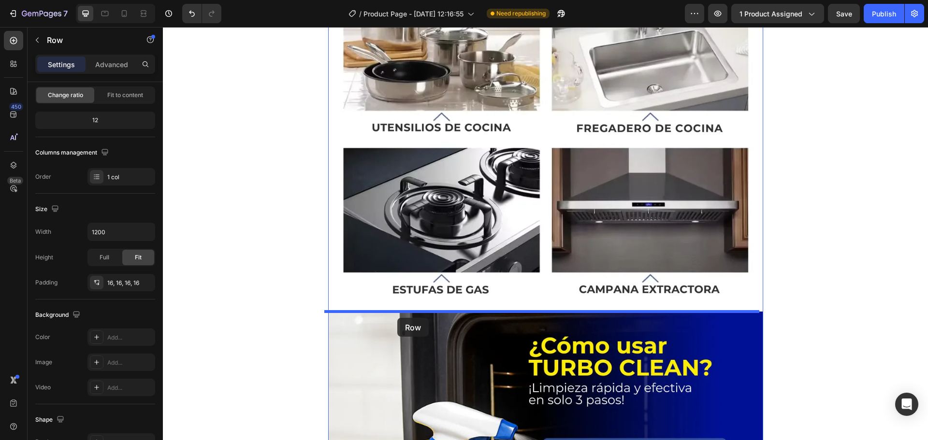
drag, startPoint x: 349, startPoint y: 384, endPoint x: 397, endPoint y: 318, distance: 81.7
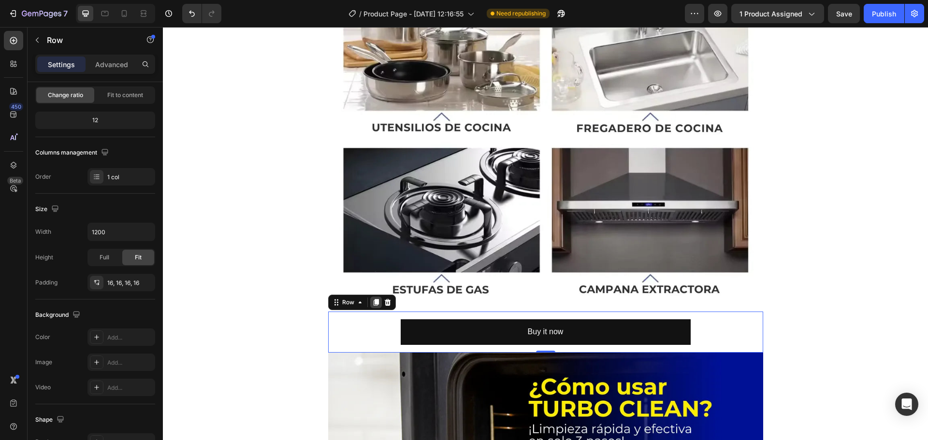
click at [373, 303] on icon at bounding box center [375, 303] width 5 height 7
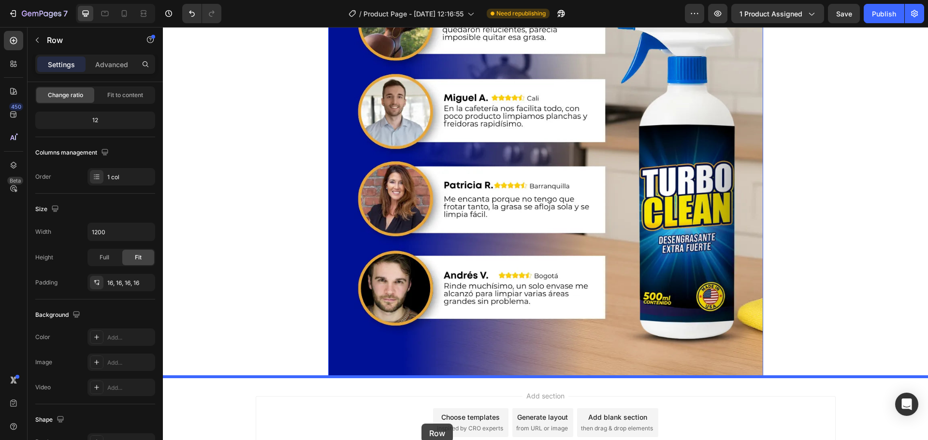
scroll to position [4259, 0]
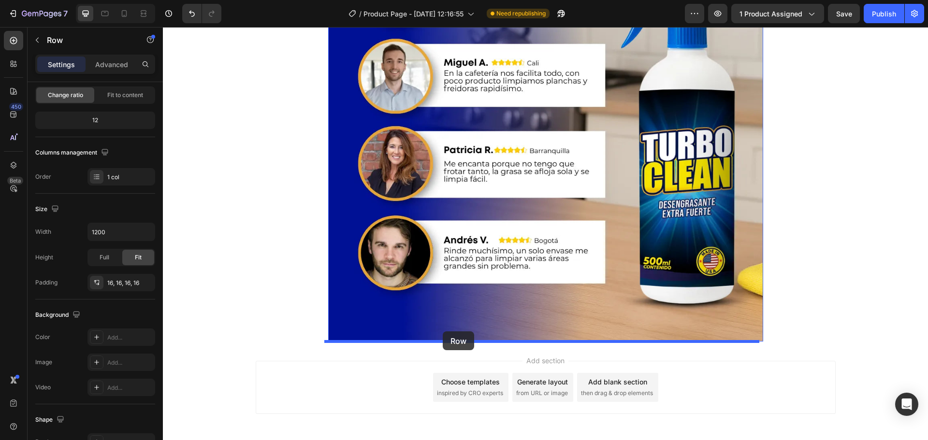
drag, startPoint x: 352, startPoint y: 349, endPoint x: 443, endPoint y: 331, distance: 92.0
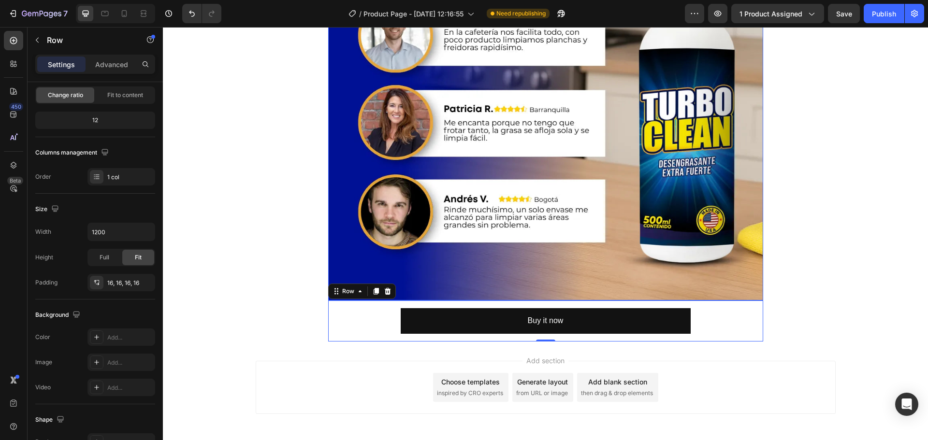
scroll to position [4218, 0]
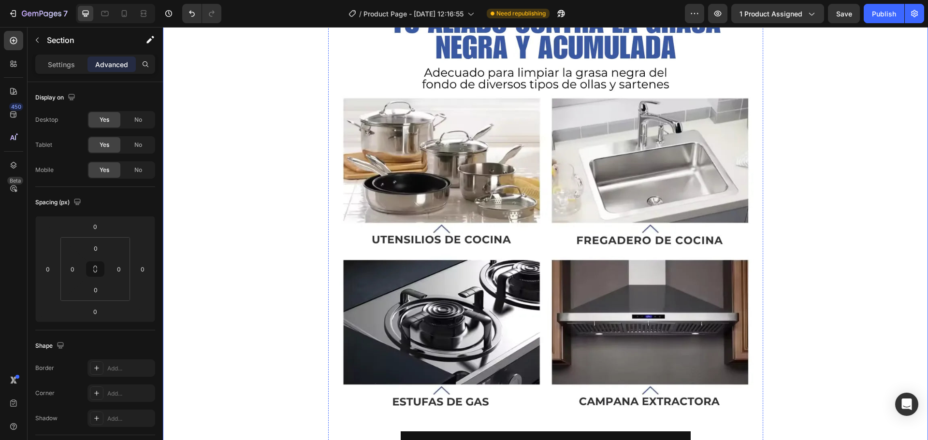
scroll to position [2768, 0]
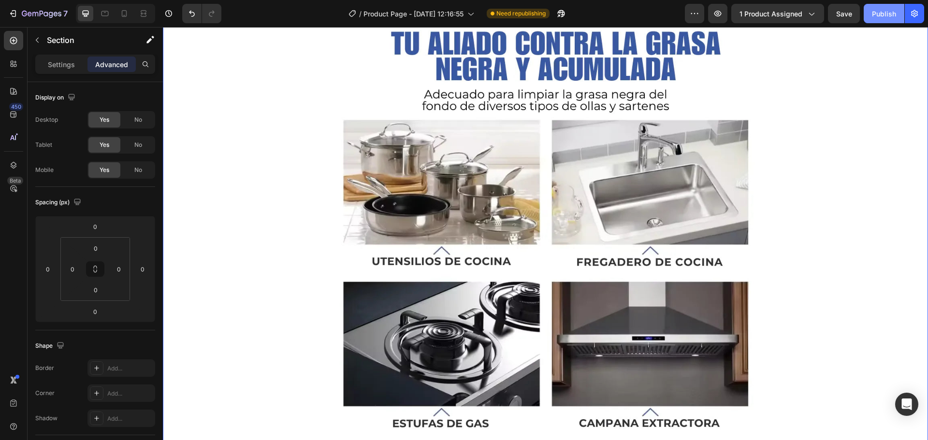
click at [888, 14] on div "Publish" at bounding box center [884, 14] width 24 height 10
